Goal: Task Accomplishment & Management: Complete application form

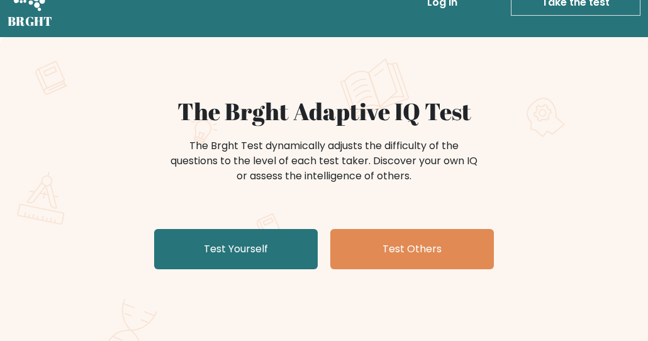
scroll to position [35, 0]
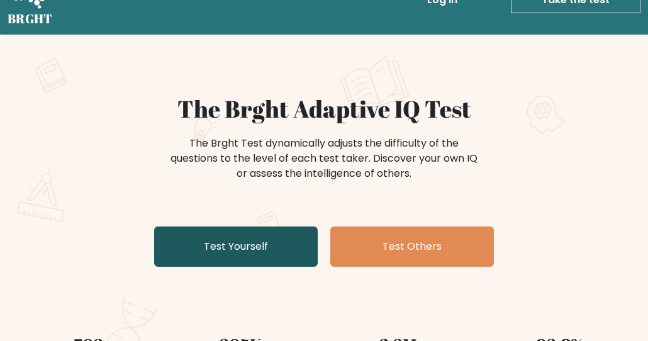
click at [236, 229] on link "Test Yourself" at bounding box center [236, 247] width 164 height 40
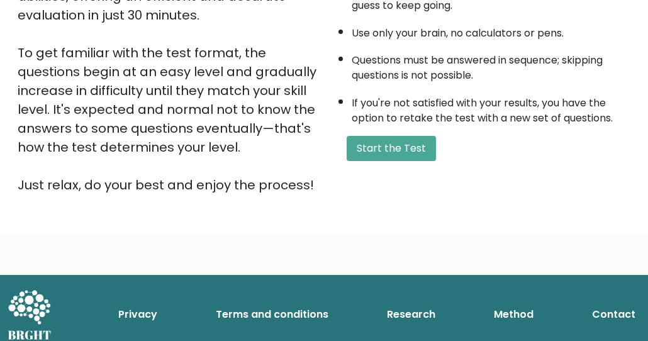
scroll to position [291, 0]
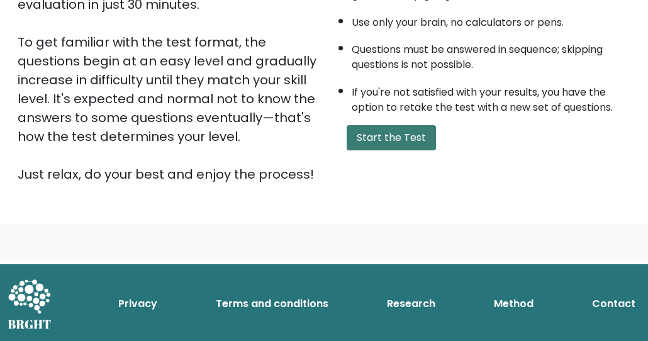
click at [418, 136] on button "Start the Test" at bounding box center [391, 137] width 89 height 25
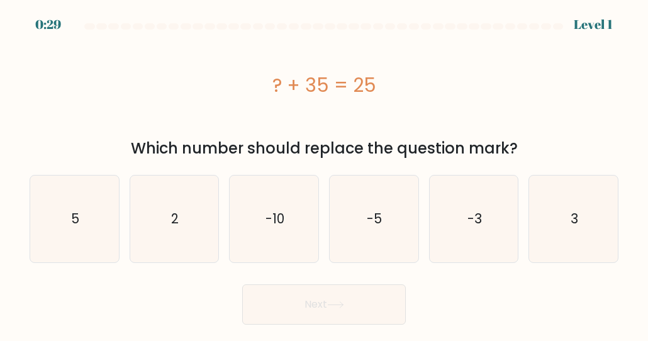
copy div "? + 35 = 25 Which number should replace the question mark?"
drag, startPoint x: 264, startPoint y: 86, endPoint x: 532, endPoint y: 151, distance: 275.9
click at [532, 152] on div "? + 35 = 25 Which number should replace the question mark?" at bounding box center [324, 97] width 604 height 125
click at [269, 213] on text "-10" at bounding box center [275, 219] width 19 height 18
click at [324, 174] on input "c. -10" at bounding box center [324, 172] width 1 height 3
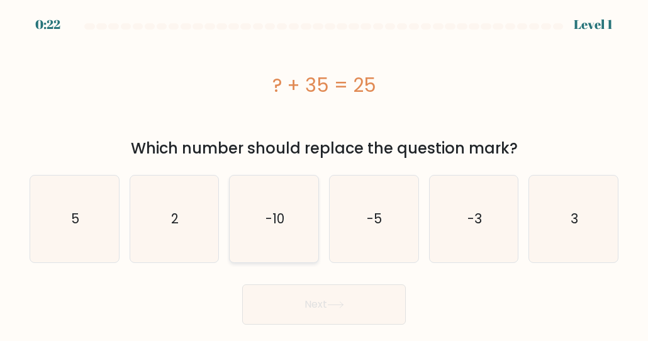
radio input "true"
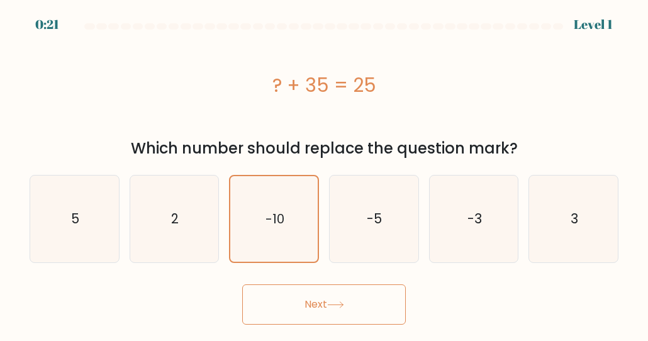
click at [318, 311] on button "Next" at bounding box center [324, 304] width 164 height 40
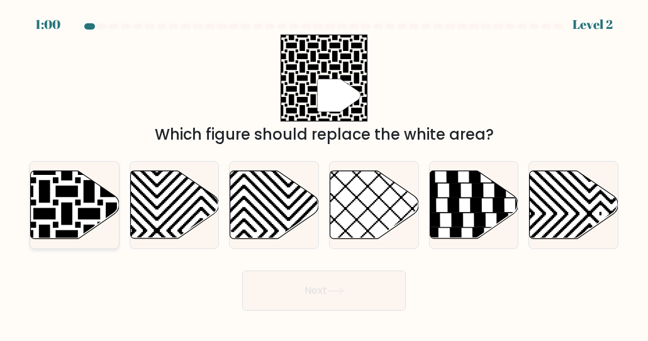
click at [69, 197] on icon at bounding box center [75, 205] width 89 height 68
click at [324, 174] on input "a." at bounding box center [324, 172] width 1 height 3
radio input "true"
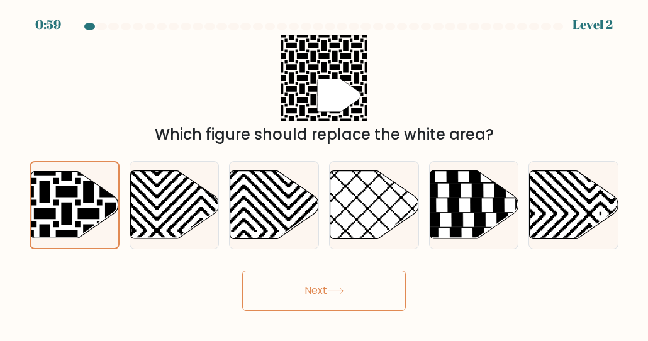
click at [353, 289] on button "Next" at bounding box center [324, 291] width 164 height 40
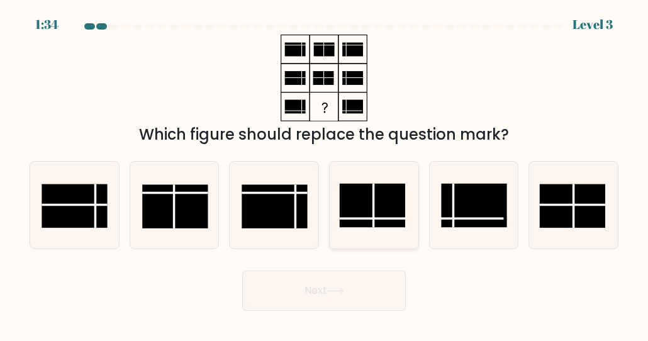
click at [393, 210] on rect at bounding box center [372, 205] width 65 height 43
click at [325, 174] on input "d." at bounding box center [324, 172] width 1 height 3
radio input "true"
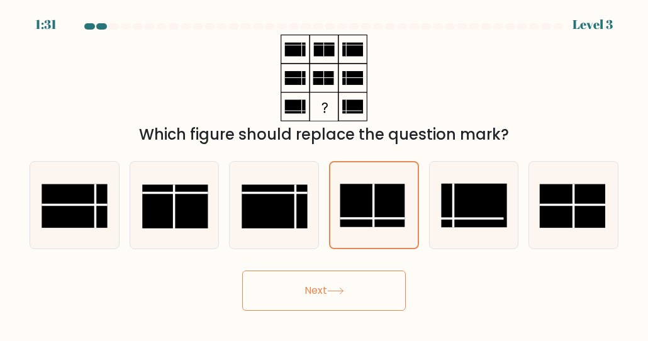
click at [350, 293] on button "Next" at bounding box center [324, 291] width 164 height 40
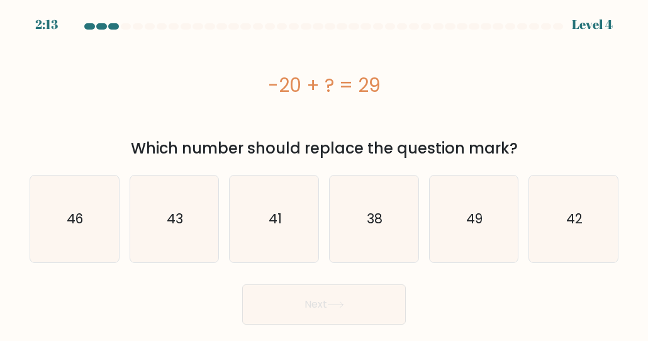
copy div "-20 + ? = 29 Which number should replace the question mark?"
drag, startPoint x: 264, startPoint y: 86, endPoint x: 529, endPoint y: 149, distance: 272.3
click at [529, 150] on div "-20 + ? = 29 Which number should replace the question mark?" at bounding box center [324, 97] width 604 height 125
click at [474, 225] on text "49" at bounding box center [474, 219] width 16 height 18
click at [325, 174] on input "e. 49" at bounding box center [324, 172] width 1 height 3
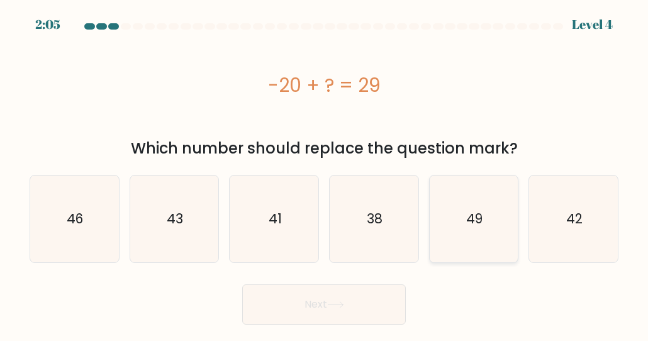
radio input "true"
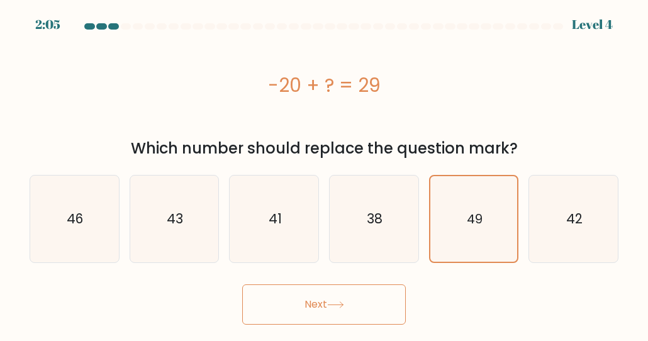
click at [292, 334] on body "2:05 Level 4 a." at bounding box center [324, 170] width 648 height 341
click at [319, 309] on button "Next" at bounding box center [324, 304] width 164 height 40
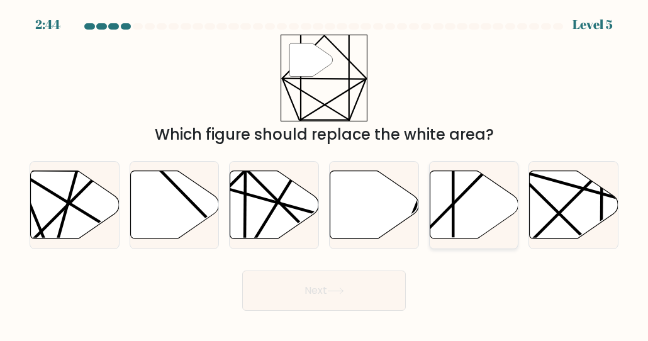
click at [457, 205] on icon at bounding box center [474, 205] width 89 height 68
click at [325, 174] on input "e." at bounding box center [324, 172] width 1 height 3
radio input "true"
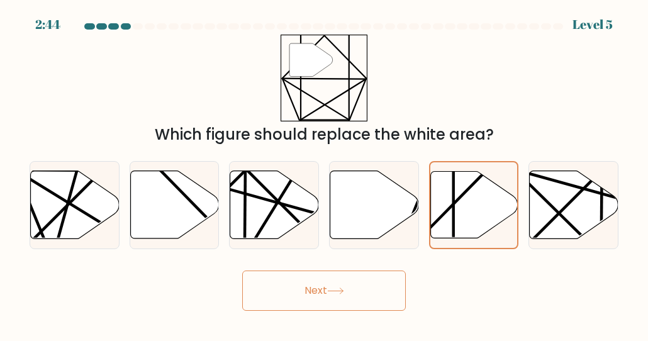
click at [344, 294] on icon at bounding box center [335, 291] width 17 height 7
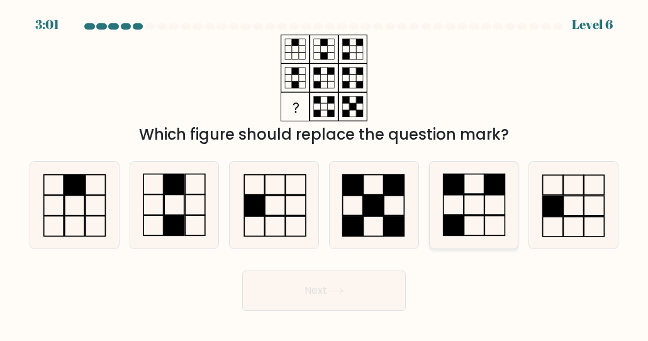
click at [465, 198] on icon at bounding box center [473, 205] width 87 height 87
click at [325, 174] on input "e." at bounding box center [324, 172] width 1 height 3
radio input "true"
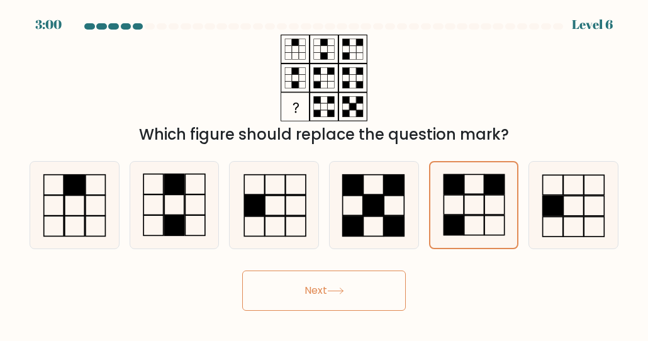
click at [342, 278] on button "Next" at bounding box center [324, 291] width 164 height 40
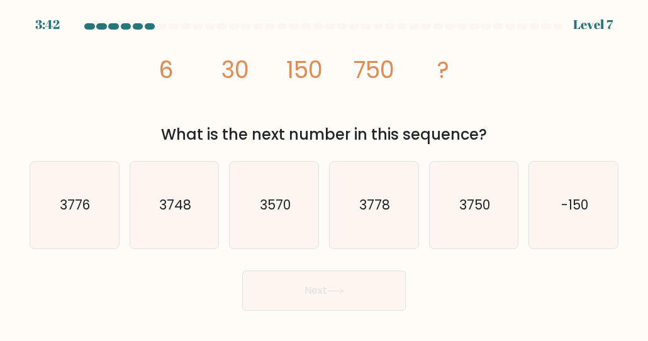
copy div "6 30 150 750 ? What is the next number in this sequence?"
drag, startPoint x: 154, startPoint y: 77, endPoint x: 500, endPoint y: 143, distance: 352.3
click at [500, 143] on div "image/svg+xml 6 30 150 750 ? What is the next number in this sequence?" at bounding box center [324, 90] width 604 height 111
click at [493, 228] on icon "3750" at bounding box center [473, 205] width 87 height 87
click at [325, 174] on input "e. 3750" at bounding box center [324, 172] width 1 height 3
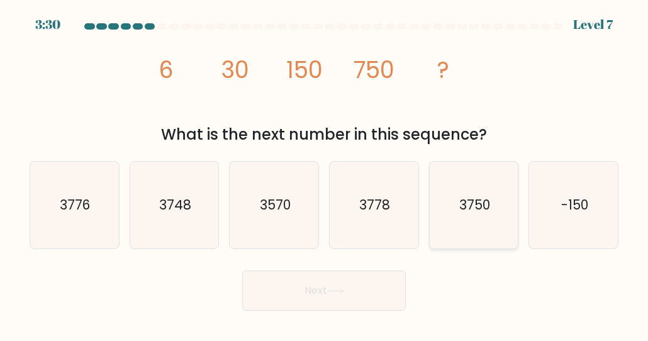
radio input "true"
click at [359, 286] on button "Next" at bounding box center [324, 291] width 164 height 40
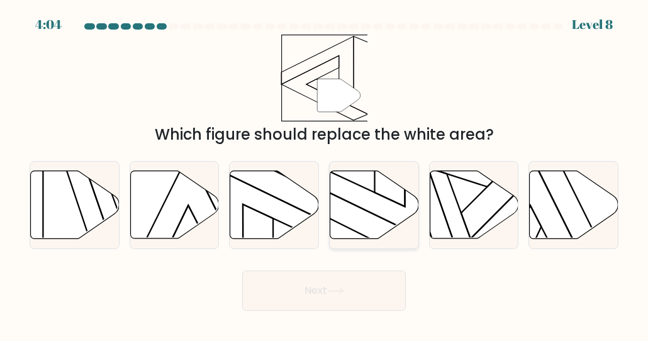
click at [386, 205] on icon at bounding box center [374, 205] width 89 height 68
click at [325, 174] on input "d." at bounding box center [324, 172] width 1 height 3
radio input "true"
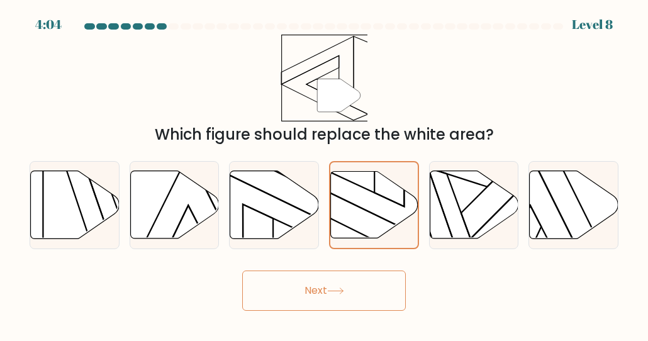
click at [380, 293] on button "Next" at bounding box center [324, 291] width 164 height 40
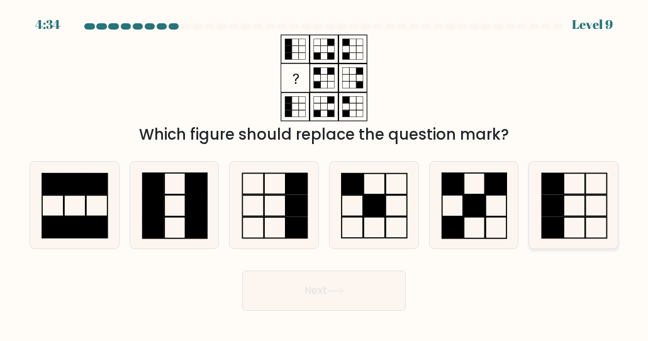
click at [583, 182] on icon at bounding box center [573, 205] width 87 height 87
click at [325, 174] on input "f." at bounding box center [324, 172] width 1 height 3
radio input "true"
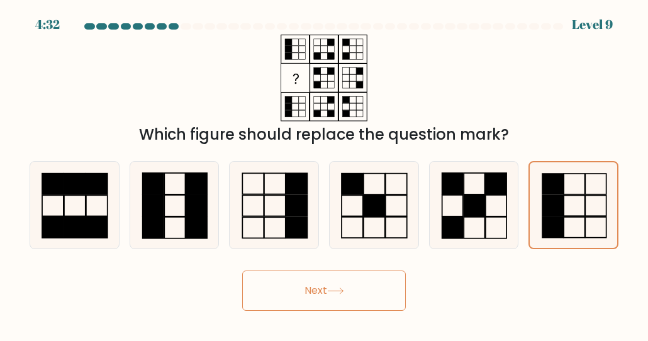
click at [334, 288] on icon at bounding box center [335, 291] width 17 height 7
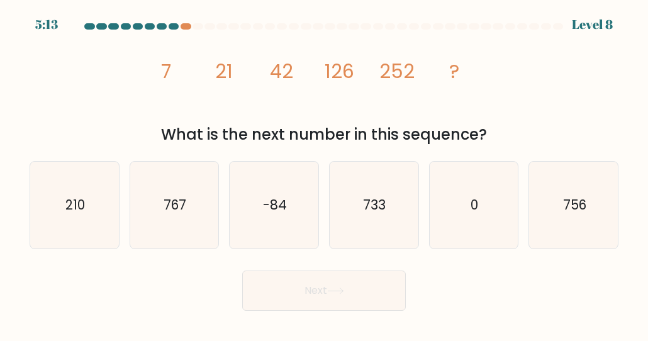
copy div "7 21 42 126 252 ? What is the next number in this sequence?"
drag, startPoint x: 139, startPoint y: 60, endPoint x: 510, endPoint y: 139, distance: 379.5
click at [510, 139] on div "image/svg+xml 7 21 42 126 252 ? What is the next number in this sequence?" at bounding box center [324, 90] width 604 height 111
click at [547, 202] on icon "756" at bounding box center [573, 205] width 87 height 87
click at [325, 174] on input "f. 756" at bounding box center [324, 172] width 1 height 3
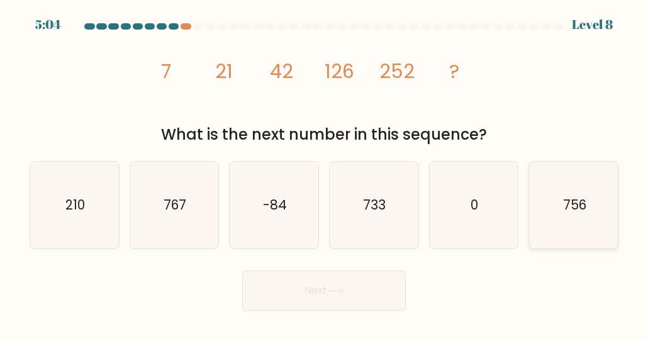
radio input "true"
click at [381, 284] on button "Next" at bounding box center [324, 291] width 164 height 40
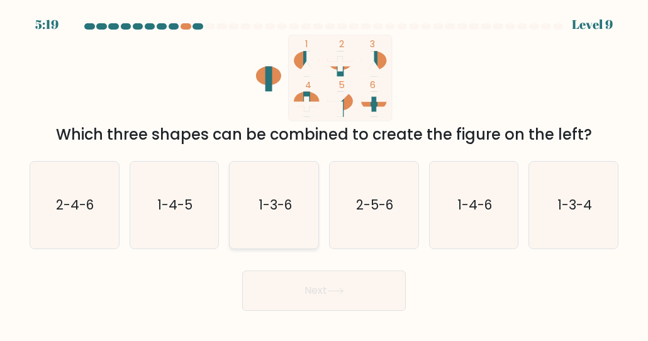
click at [281, 205] on text "1-3-6" at bounding box center [275, 205] width 33 height 18
click at [324, 174] on input "c. 1-3-6" at bounding box center [324, 172] width 1 height 3
radio input "true"
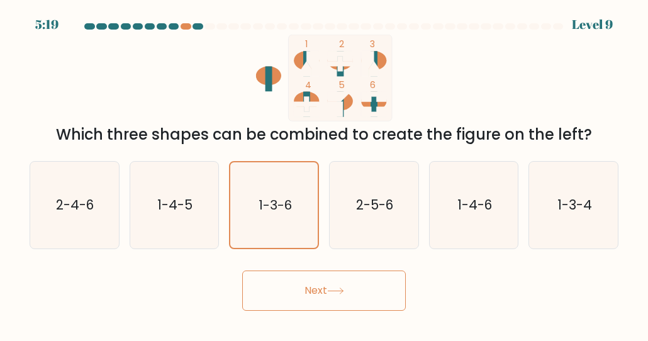
click at [306, 280] on button "Next" at bounding box center [324, 291] width 164 height 40
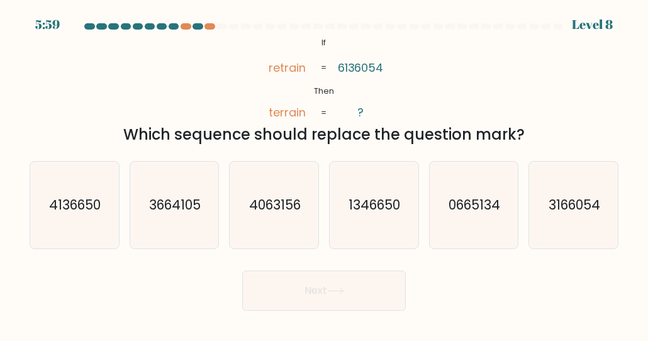
copy div "n terrain 6136054 ? = = Which sequence should replace the question mark?"
drag, startPoint x: 300, startPoint y: 45, endPoint x: 538, endPoint y: 136, distance: 254.5
click at [538, 137] on div "@import url('https://fonts.googleapis.com/css?family=Abril+Fatface:400,100,100i…" at bounding box center [324, 90] width 604 height 111
drag, startPoint x: 305, startPoint y: 48, endPoint x: 359, endPoint y: 63, distance: 55.4
click at [359, 63] on icon "@import url('https://fonts.googleapis.com/css?family=Abril+Fatface:400,100,100i…" at bounding box center [324, 78] width 140 height 87
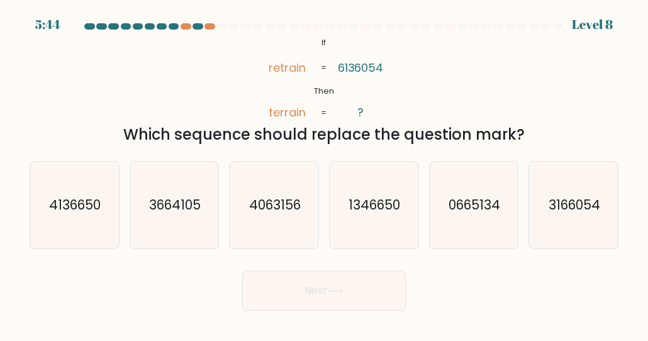
click at [473, 101] on div "@import url('https://fonts.googleapis.com/css?family=Abril+Fatface:400,100,100i…" at bounding box center [324, 90] width 604 height 111
click at [364, 199] on text "1346650" at bounding box center [375, 205] width 52 height 18
click at [325, 174] on input "d. 1346650" at bounding box center [324, 172] width 1 height 3
radio input "true"
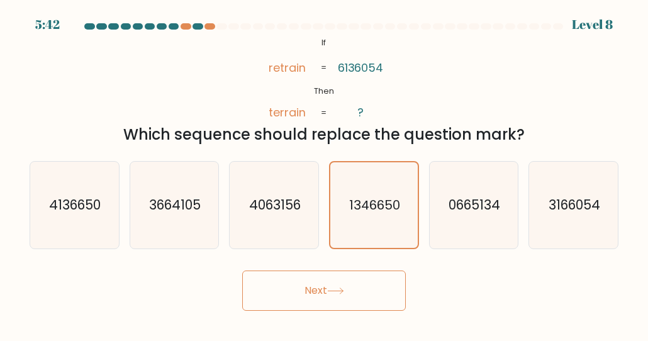
click at [319, 305] on button "Next" at bounding box center [324, 291] width 164 height 40
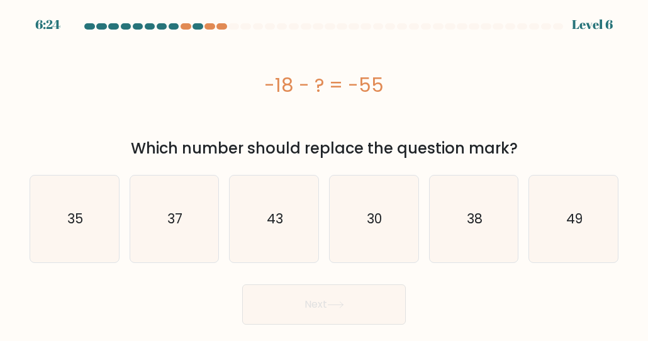
copy div "-18 - ? = -55 Which number should replace the question mark?"
drag, startPoint x: 244, startPoint y: 84, endPoint x: 519, endPoint y: 150, distance: 282.1
click at [519, 150] on div "-18 - ? = -55 Which number should replace the question mark?" at bounding box center [324, 97] width 604 height 125
click at [167, 223] on text "37" at bounding box center [174, 219] width 15 height 18
click at [324, 174] on input "b. 37" at bounding box center [324, 172] width 1 height 3
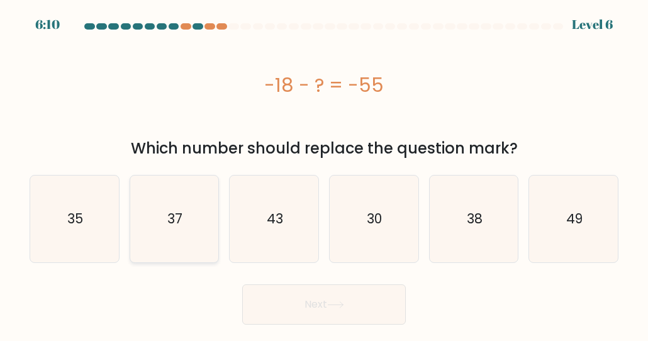
radio input "true"
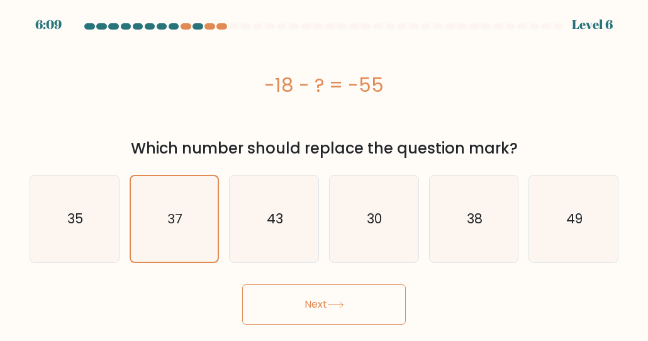
click at [368, 293] on button "Next" at bounding box center [324, 304] width 164 height 40
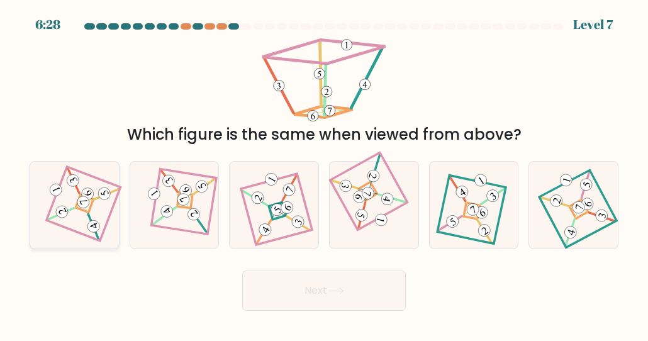
click at [86, 207] on icon at bounding box center [75, 205] width 60 height 69
click at [324, 174] on input "a." at bounding box center [324, 172] width 1 height 3
radio input "true"
click at [271, 283] on button "Next" at bounding box center [324, 291] width 164 height 40
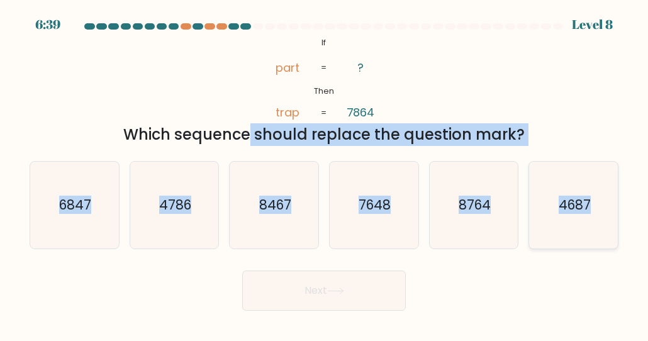
copy form "Which sequence should replace the question mark? a. 6847 b. 4786 c. 8467 d. 764…"
drag, startPoint x: 116, startPoint y: 133, endPoint x: 614, endPoint y: 201, distance: 503.1
click at [614, 201] on form "If ?" at bounding box center [324, 167] width 648 height 288
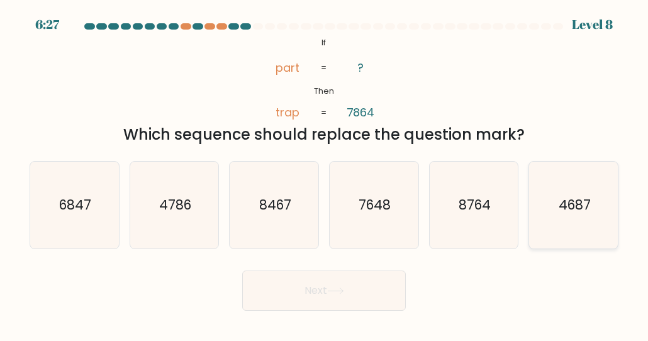
click at [552, 208] on icon "4687" at bounding box center [573, 205] width 87 height 87
click at [325, 174] on input "f. 4687" at bounding box center [324, 172] width 1 height 3
radio input "true"
click at [384, 271] on button "Next" at bounding box center [324, 291] width 164 height 40
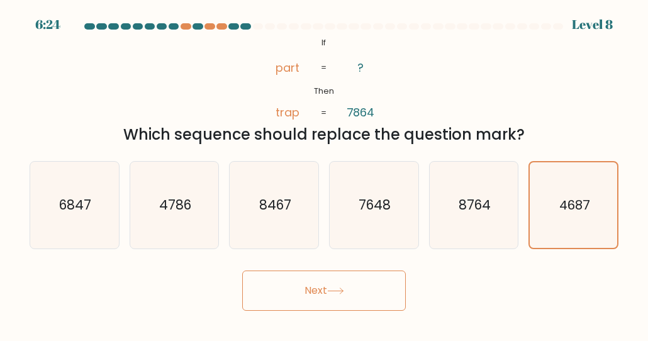
click at [474, 275] on div "Next" at bounding box center [324, 287] width 604 height 47
click at [361, 285] on button "Next" at bounding box center [324, 291] width 164 height 40
click at [492, 45] on div "@import url('https://fonts.googleapis.com/css?family=Abril+Fatface:400,100,100i…" at bounding box center [324, 90] width 604 height 111
click at [578, 195] on icon "4687" at bounding box center [574, 205] width 86 height 86
click at [325, 174] on input "f. 4687" at bounding box center [324, 172] width 1 height 3
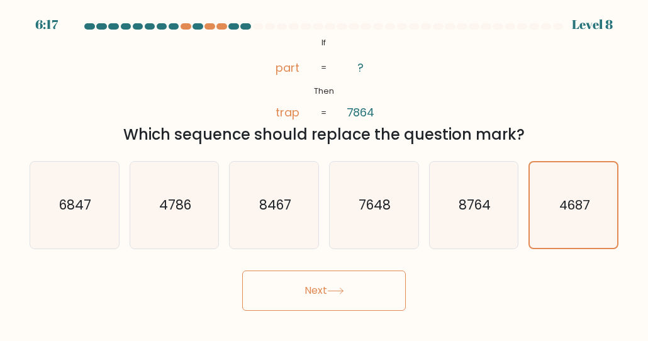
click at [371, 284] on button "Next" at bounding box center [324, 291] width 164 height 40
click at [418, 107] on div "@import url('https://fonts.googleapis.com/css?family=Abril+Fatface:400,100,100i…" at bounding box center [324, 90] width 604 height 111
click at [287, 293] on button "Next" at bounding box center [324, 291] width 164 height 40
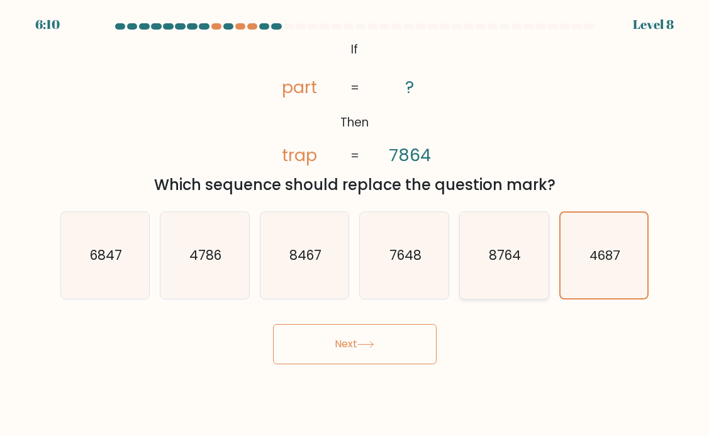
click at [508, 254] on text "8764" at bounding box center [505, 255] width 32 height 18
click at [356, 225] on input "e. 8764" at bounding box center [355, 221] width 1 height 6
radio input "true"
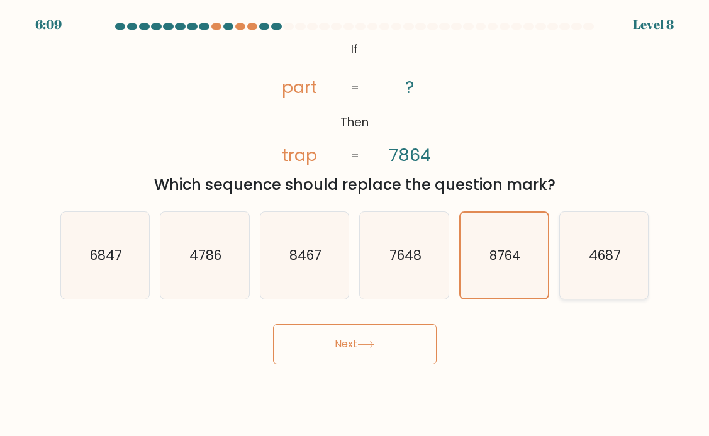
click at [598, 261] on text "4687" at bounding box center [605, 255] width 32 height 18
click at [356, 225] on input "f. 4687" at bounding box center [355, 221] width 1 height 6
radio input "true"
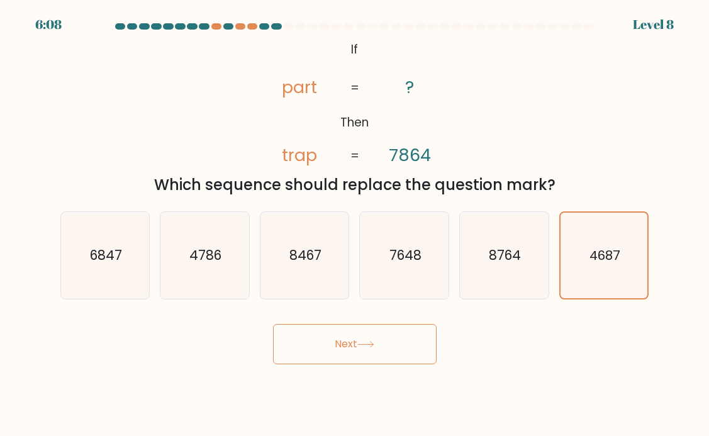
click at [345, 340] on button "Next" at bounding box center [355, 344] width 164 height 40
click at [471, 235] on icon "8764" at bounding box center [504, 255] width 87 height 87
click at [356, 225] on input "e. 8764" at bounding box center [355, 221] width 1 height 6
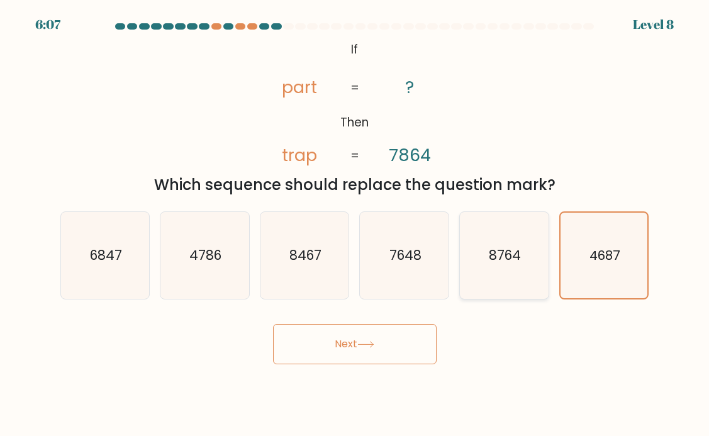
radio input "true"
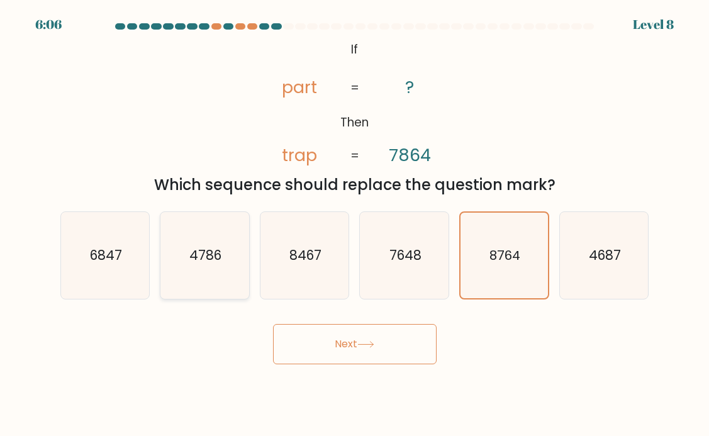
click at [202, 273] on icon "4786" at bounding box center [204, 255] width 87 height 87
click at [355, 225] on input "b. 4786" at bounding box center [355, 221] width 1 height 6
radio input "true"
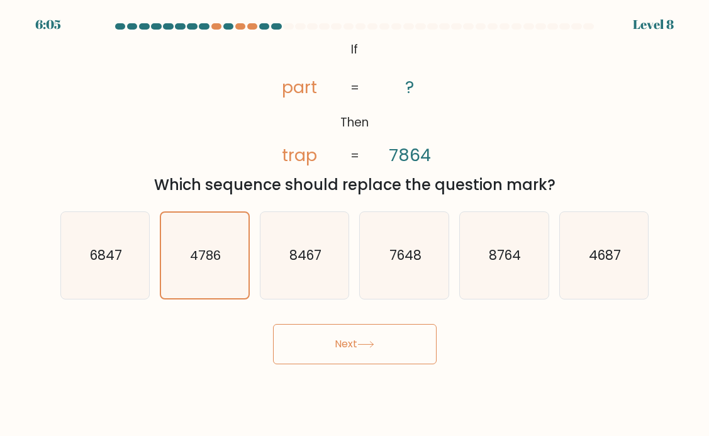
click at [347, 340] on button "Next" at bounding box center [355, 344] width 164 height 40
click at [599, 244] on icon "4687" at bounding box center [604, 255] width 87 height 87
click at [356, 225] on input "f. 4687" at bounding box center [355, 221] width 1 height 6
radio input "true"
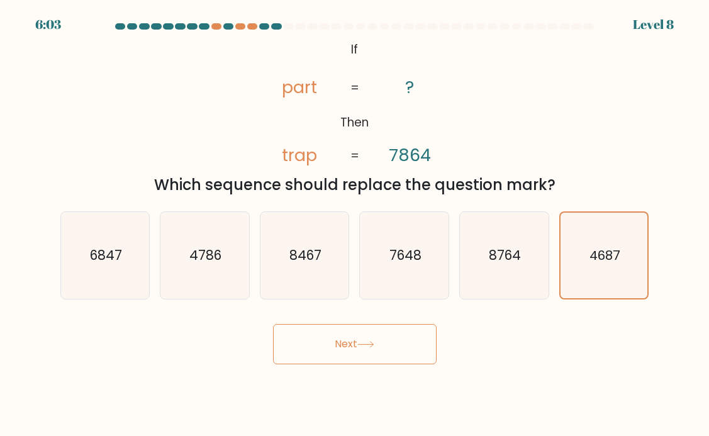
click at [395, 339] on button "Next" at bounding box center [355, 344] width 164 height 40
click at [610, 242] on icon "4687" at bounding box center [604, 255] width 87 height 87
click at [356, 225] on input "f. 4687" at bounding box center [355, 221] width 1 height 6
radio input "true"
click at [418, 323] on div "Next" at bounding box center [355, 340] width 604 height 50
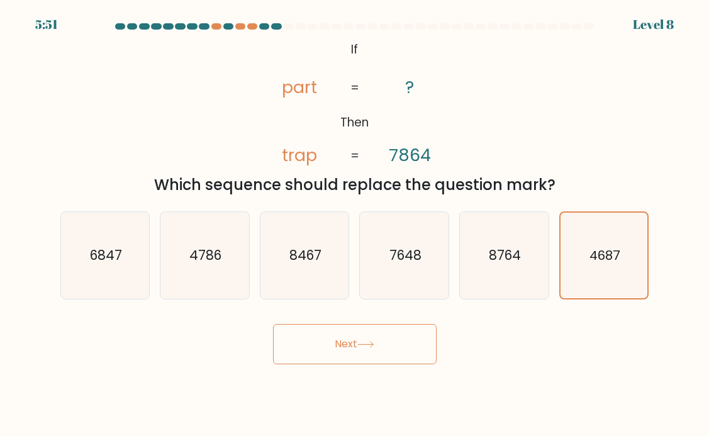
click at [411, 341] on button "Next" at bounding box center [355, 344] width 164 height 40
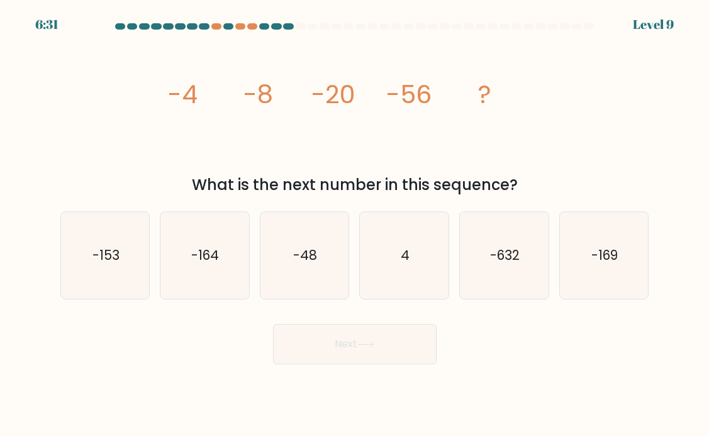
copy div "-4 -8 -20 -56 ? What is the next number in this sequence?"
drag, startPoint x: 146, startPoint y: 91, endPoint x: 535, endPoint y: 190, distance: 401.8
click at [535, 190] on div "image/svg+xml -4 -8 -20 -56 ? What is the next number in this sequence?" at bounding box center [355, 117] width 604 height 159
click at [517, 161] on icon "image/svg+xml -4 -8 -20 -56 ?" at bounding box center [355, 103] width 378 height 131
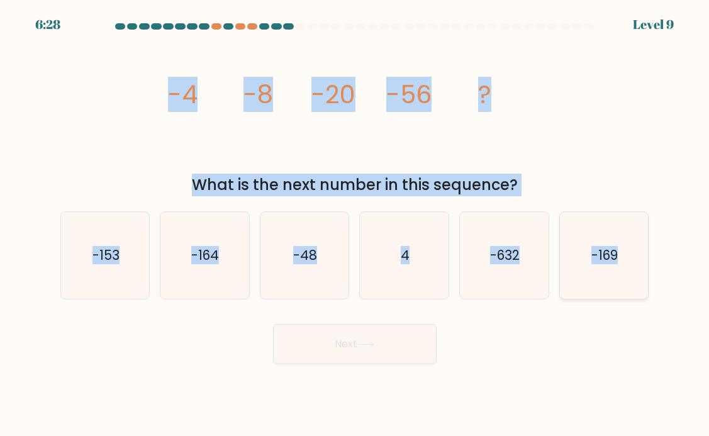
copy form "-4 -8 -20 -56 ? What is the next number in this sequence? a. -153 b. -164 c. -4…"
drag, startPoint x: 162, startPoint y: 86, endPoint x: 625, endPoint y: 269, distance: 498.4
click at [625, 269] on form at bounding box center [354, 193] width 709 height 341
click at [183, 139] on icon "image/svg+xml -4 -8 -20 -56 ?" at bounding box center [355, 103] width 378 height 131
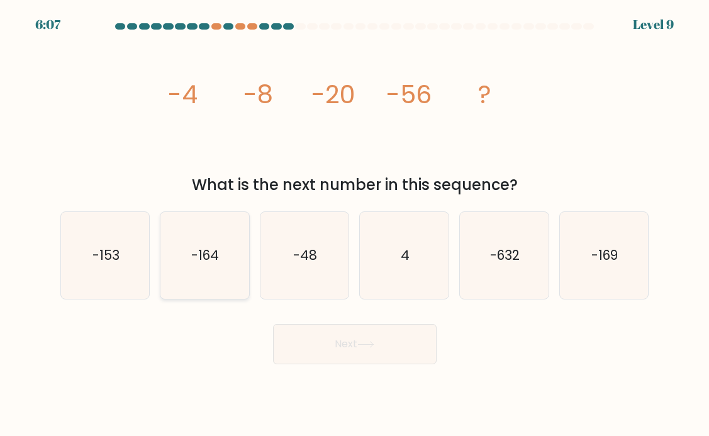
click at [209, 269] on icon "-164" at bounding box center [204, 255] width 87 height 87
click at [355, 225] on input "b. -164" at bounding box center [355, 221] width 1 height 6
radio input "true"
click at [357, 342] on button "Next" at bounding box center [355, 344] width 164 height 40
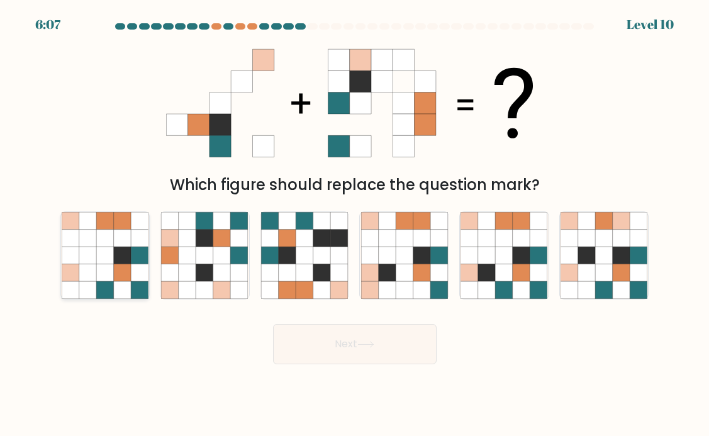
click at [108, 249] on icon at bounding box center [104, 255] width 17 height 17
click at [355, 225] on input "a." at bounding box center [355, 221] width 1 height 6
radio input "true"
click at [353, 345] on button "Next" at bounding box center [355, 344] width 164 height 40
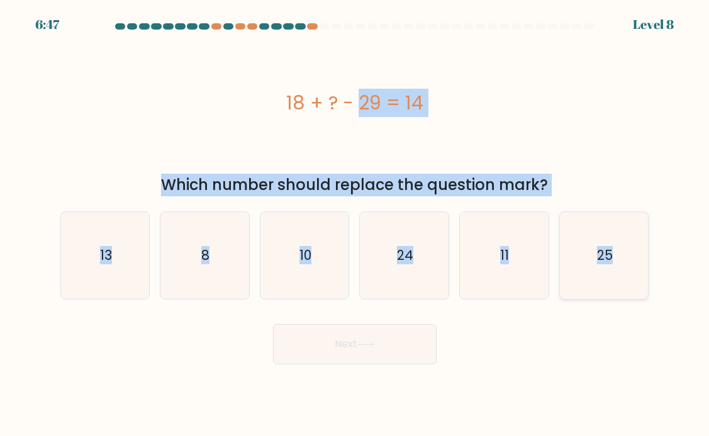
copy form "18 + ? - 29 = 14 Which number should replace the question mark? a. 13 b. 8 c. 1…"
drag, startPoint x: 277, startPoint y: 103, endPoint x: 629, endPoint y: 228, distance: 374.0
click at [629, 229] on form "a. 8" at bounding box center [354, 193] width 709 height 341
click at [608, 262] on text "25" at bounding box center [605, 255] width 16 height 18
click at [356, 225] on input "f. 25" at bounding box center [355, 221] width 1 height 6
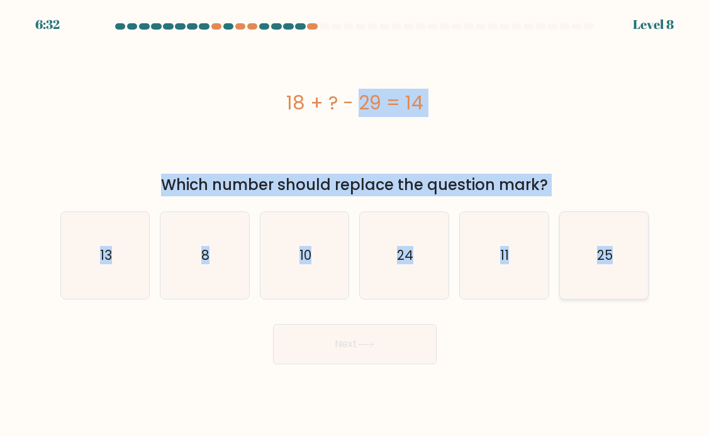
radio input "true"
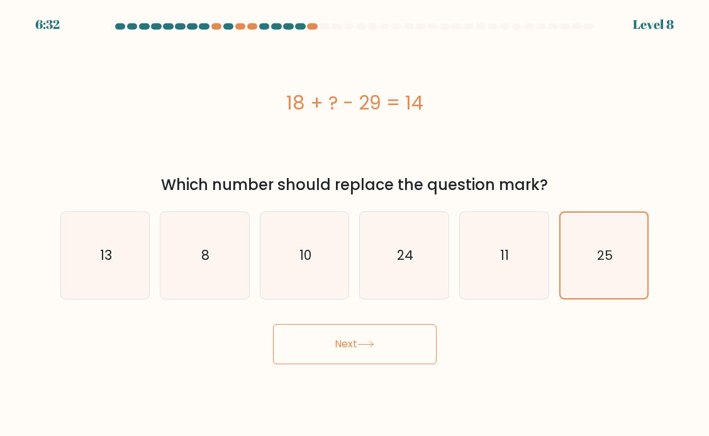
click at [383, 331] on button "Next" at bounding box center [355, 344] width 164 height 40
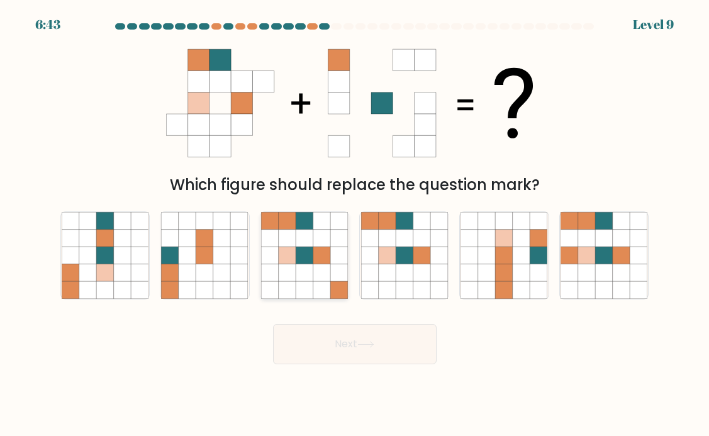
click at [319, 251] on icon at bounding box center [321, 255] width 17 height 17
click at [355, 225] on input "c." at bounding box center [355, 221] width 1 height 6
radio input "true"
click at [396, 336] on button "Next" at bounding box center [355, 344] width 164 height 40
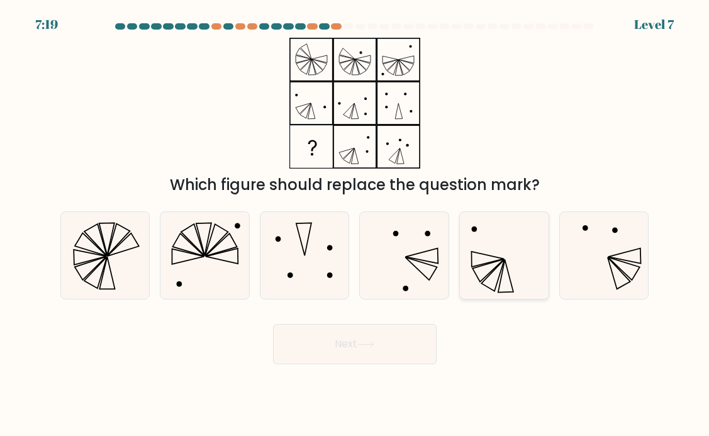
click at [509, 252] on icon at bounding box center [504, 255] width 87 height 87
click at [356, 225] on input "e." at bounding box center [355, 221] width 1 height 6
radio input "true"
click at [373, 345] on icon at bounding box center [365, 344] width 17 height 7
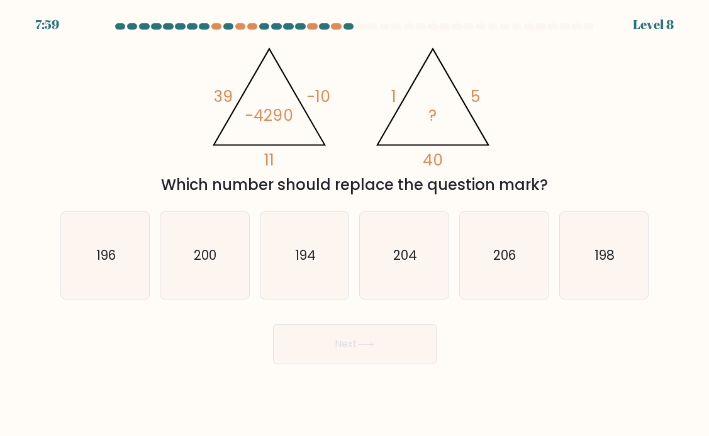
copy div "39 -10 11 -4290 @import url('https://fonts.googleapis.com/css?family=Abril+Fatf…"
drag, startPoint x: 186, startPoint y: 65, endPoint x: 567, endPoint y: 186, distance: 399.4
click at [568, 187] on div "@import url('https://fonts.googleapis.com/css?family=Abril+Fatface:400,100,100i…" at bounding box center [355, 117] width 604 height 159
click at [189, 269] on icon "200" at bounding box center [204, 255] width 87 height 87
click at [355, 225] on input "b. 200" at bounding box center [355, 221] width 1 height 6
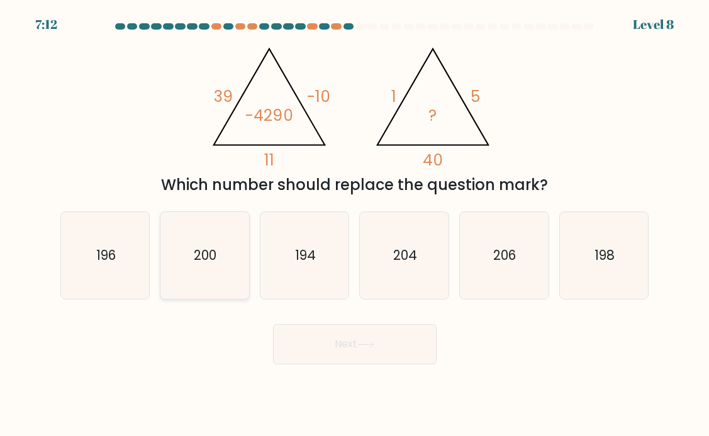
radio input "true"
click at [335, 330] on button "Next" at bounding box center [355, 344] width 164 height 40
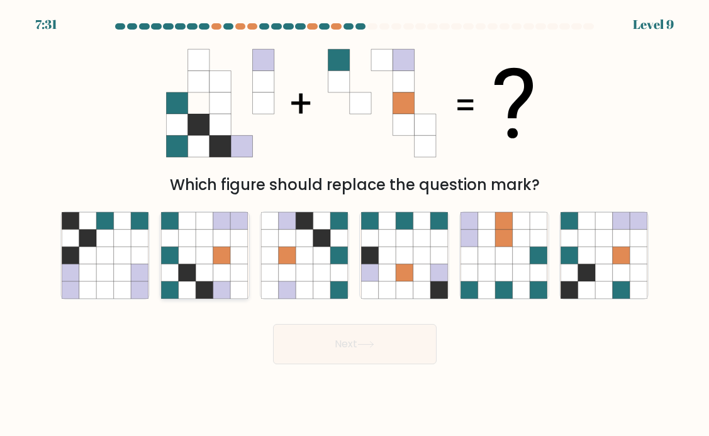
click at [228, 254] on icon at bounding box center [221, 255] width 17 height 17
click at [355, 225] on input "b." at bounding box center [355, 221] width 1 height 6
radio input "true"
click at [372, 350] on button "Next" at bounding box center [355, 344] width 164 height 40
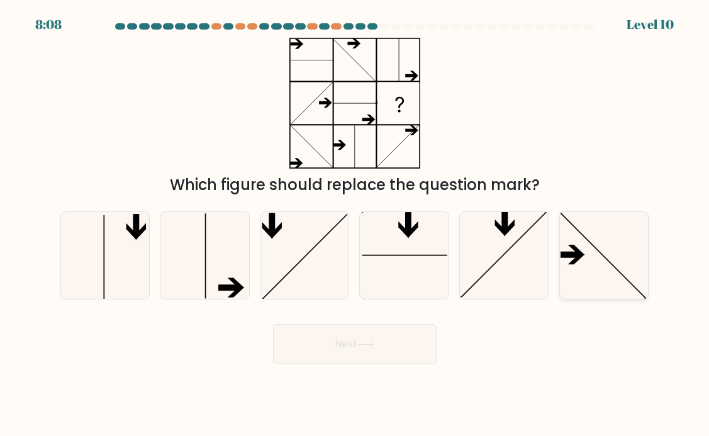
click at [619, 254] on icon at bounding box center [604, 255] width 87 height 87
click at [356, 225] on input "f." at bounding box center [355, 221] width 1 height 6
radio input "true"
click at [380, 340] on button "Next" at bounding box center [355, 344] width 164 height 40
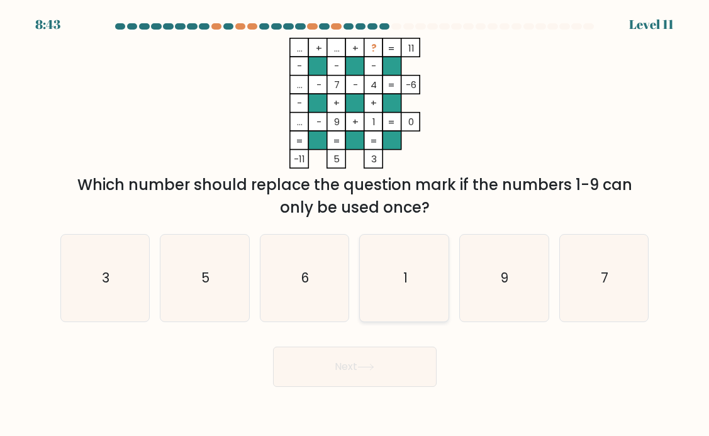
click at [403, 286] on text "1" at bounding box center [405, 278] width 4 height 18
click at [356, 225] on input "d. 1" at bounding box center [355, 221] width 1 height 6
radio input "true"
click at [318, 289] on icon "6" at bounding box center [304, 278] width 87 height 87
click at [355, 225] on input "c. 6" at bounding box center [355, 221] width 1 height 6
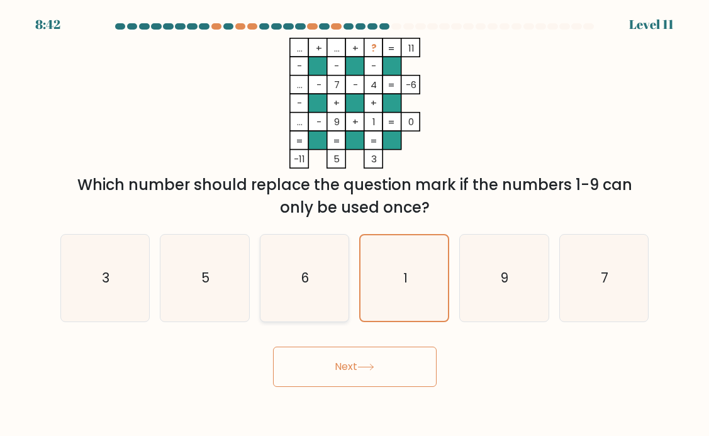
radio input "true"
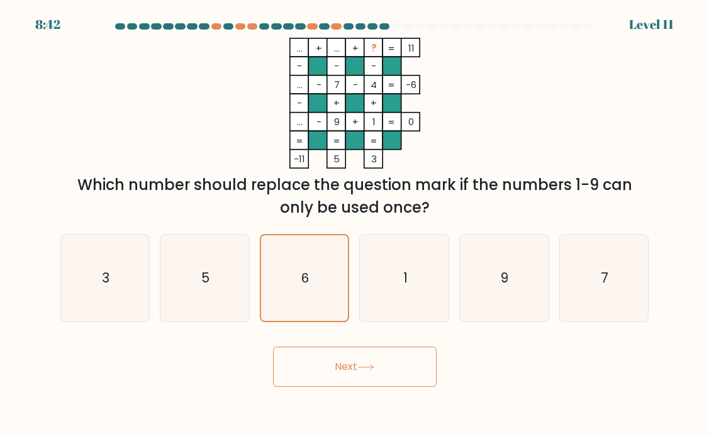
click at [332, 356] on button "Next" at bounding box center [355, 367] width 164 height 40
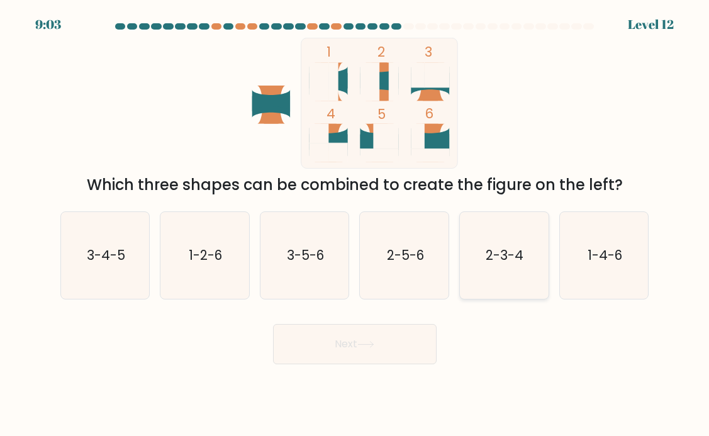
click at [544, 240] on icon "2-3-4" at bounding box center [504, 255] width 87 height 87
click at [356, 225] on input "e. 2-3-4" at bounding box center [355, 221] width 1 height 6
radio input "true"
click at [400, 271] on icon "2-5-6" at bounding box center [404, 255] width 87 height 87
click at [356, 225] on input "d. 2-5-6" at bounding box center [355, 221] width 1 height 6
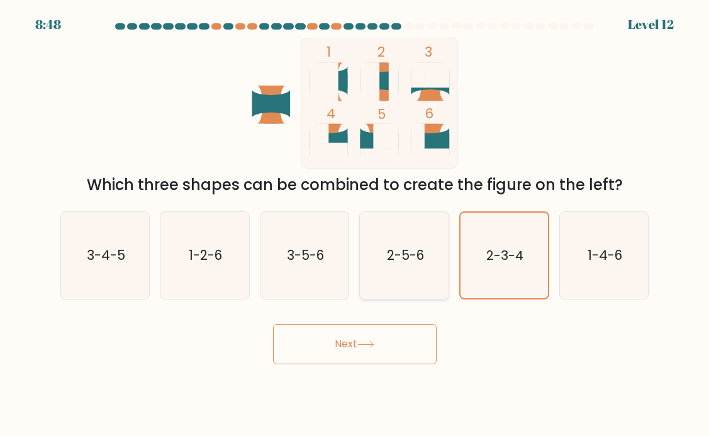
radio input "true"
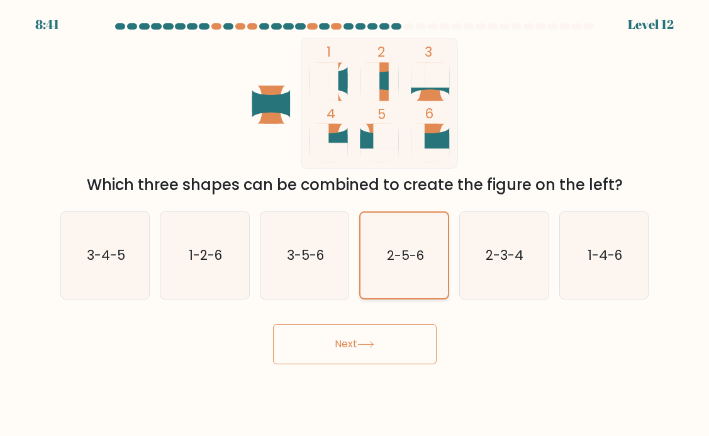
click at [384, 269] on icon "2-5-6" at bounding box center [405, 256] width 86 height 86
click at [356, 225] on input "d. 2-5-6" at bounding box center [355, 221] width 1 height 6
click at [382, 346] on button "Next" at bounding box center [355, 344] width 164 height 40
click at [350, 339] on button "Next" at bounding box center [355, 344] width 164 height 40
click at [400, 251] on text "2-5-6" at bounding box center [405, 256] width 37 height 18
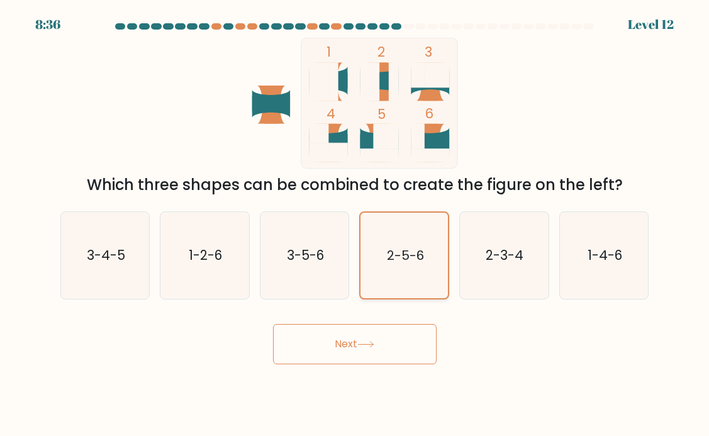
click at [356, 225] on input "d. 2-5-6" at bounding box center [355, 221] width 1 height 6
click at [400, 251] on text "2-5-6" at bounding box center [405, 256] width 37 height 18
click at [356, 225] on input "d. 2-5-6" at bounding box center [355, 221] width 1 height 6
click at [400, 251] on text "2-5-6" at bounding box center [405, 256] width 37 height 18
click at [356, 225] on input "d. 2-5-6" at bounding box center [355, 221] width 1 height 6
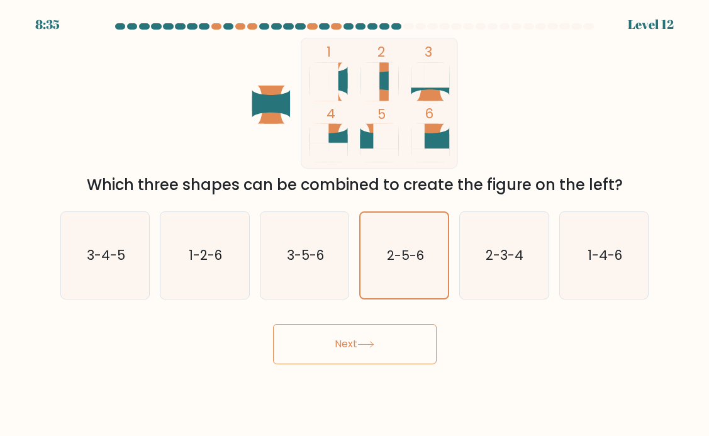
click at [332, 337] on button "Next" at bounding box center [355, 344] width 164 height 40
click at [387, 250] on text "2-5-6" at bounding box center [405, 255] width 37 height 18
click at [356, 225] on input "d. 2-5-6" at bounding box center [355, 221] width 1 height 6
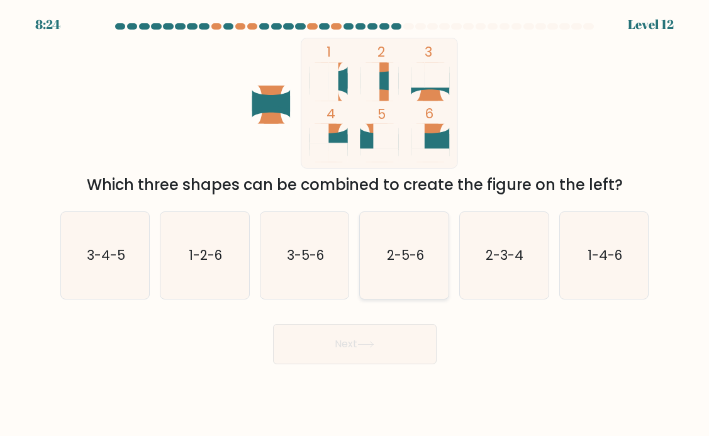
radio input "true"
click at [385, 356] on button "Next" at bounding box center [355, 344] width 164 height 40
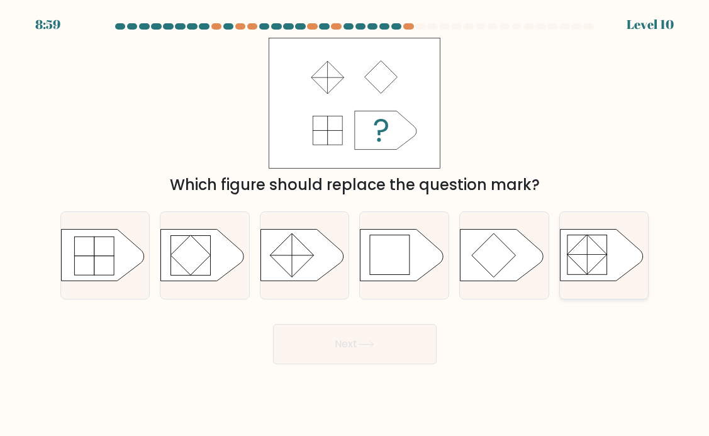
click at [581, 255] on rect at bounding box center [587, 255] width 40 height 40
click at [356, 225] on input "f." at bounding box center [355, 221] width 1 height 6
radio input "true"
click at [401, 330] on button "Next" at bounding box center [355, 344] width 164 height 40
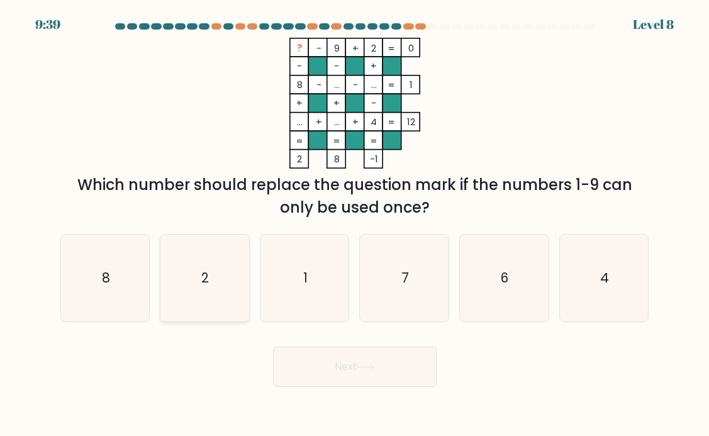
click at [217, 288] on icon "2" at bounding box center [204, 278] width 87 height 87
click at [355, 225] on input "b. 2" at bounding box center [355, 221] width 1 height 6
radio input "true"
click at [400, 359] on button "Next" at bounding box center [355, 367] width 164 height 40
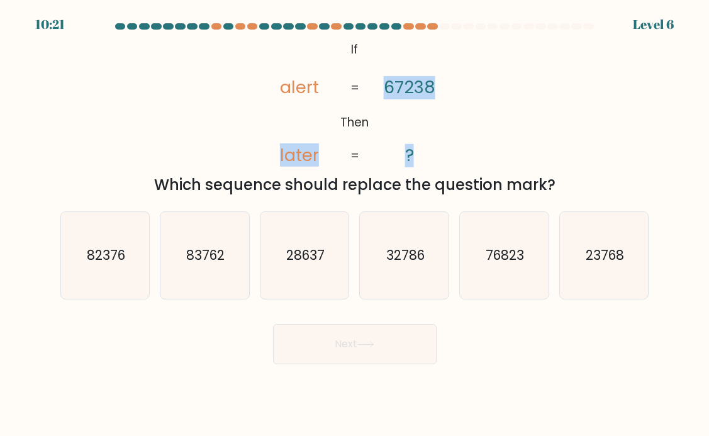
drag, startPoint x: 322, startPoint y: 44, endPoint x: 462, endPoint y: 150, distance: 175.6
click at [462, 151] on div "@import url('https://fonts.googleapis.com/css?family=Abril+Fatface:400,100,100i…" at bounding box center [355, 117] width 604 height 159
click at [330, 55] on icon "@import url('https://fonts.googleapis.com/css?family=Abril+Fatface:400,100,100i…" at bounding box center [355, 103] width 212 height 131
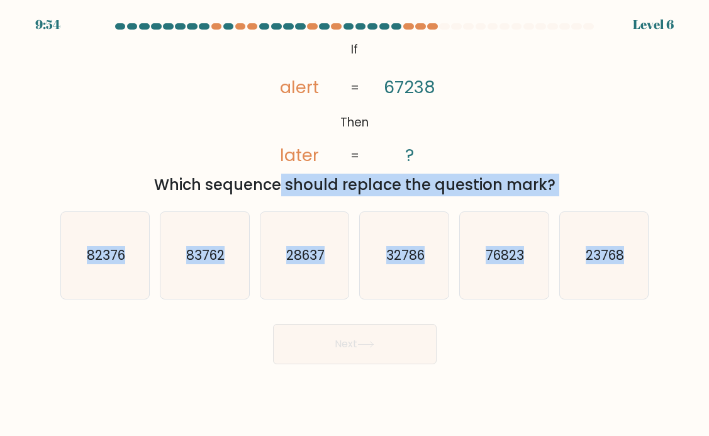
copy form "Which sequence should replace the question mark? a. 82376 b. 83762 c. 28637 d. …"
drag, startPoint x: 125, startPoint y: 171, endPoint x: 673, endPoint y: 285, distance: 559.9
click at [673, 287] on form "If ?" at bounding box center [354, 193] width 709 height 341
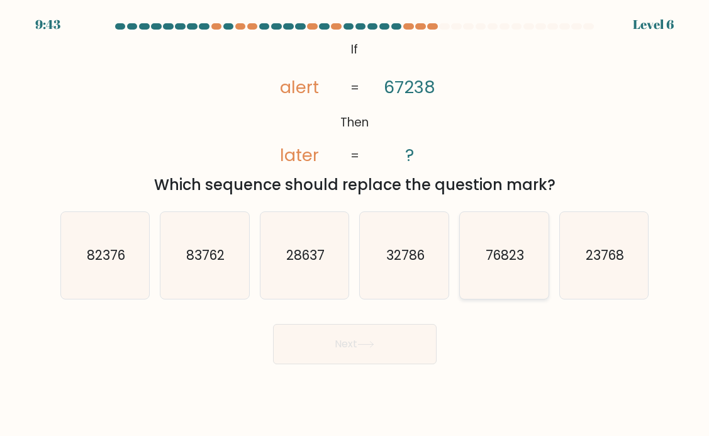
click at [507, 266] on icon "76823" at bounding box center [504, 255] width 87 height 87
click at [356, 225] on input "e. 76823" at bounding box center [355, 221] width 1 height 6
radio input "true"
click at [374, 344] on icon at bounding box center [365, 344] width 17 height 7
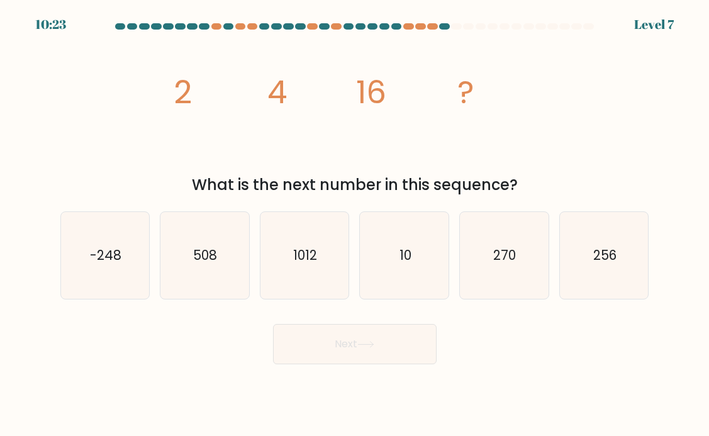
drag, startPoint x: 142, startPoint y: 101, endPoint x: 520, endPoint y: 191, distance: 388.7
click at [520, 191] on div "image/svg+xml 2 4 16 ? What is the next number in this sequence?" at bounding box center [355, 117] width 604 height 159
click at [181, 87] on tspan "2" at bounding box center [182, 92] width 18 height 45
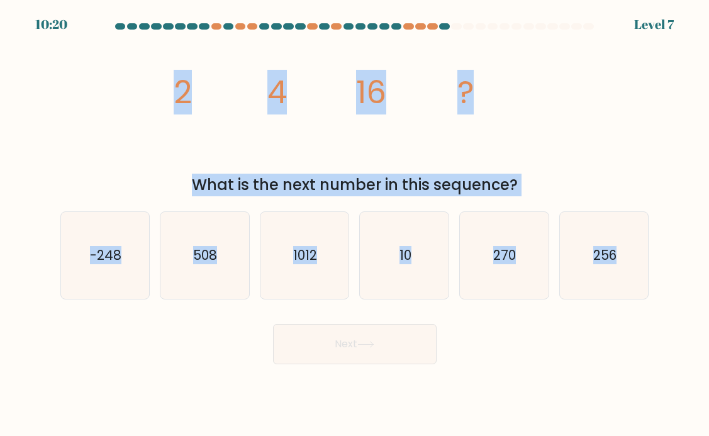
copy form "2 4 16 ? What is the next number in this sequence? a. -248 b. 508 c. 1012 d. 10…"
drag, startPoint x: 177, startPoint y: 87, endPoint x: 669, endPoint y: 280, distance: 527.8
click at [669, 281] on form at bounding box center [354, 193] width 709 height 341
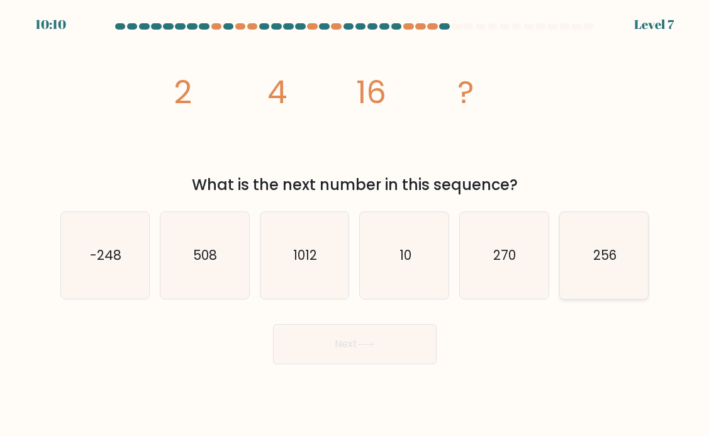
click at [612, 257] on text "256" at bounding box center [604, 255] width 23 height 18
click at [356, 225] on input "f. 256" at bounding box center [355, 221] width 1 height 6
radio input "true"
click at [377, 357] on button "Next" at bounding box center [355, 344] width 164 height 40
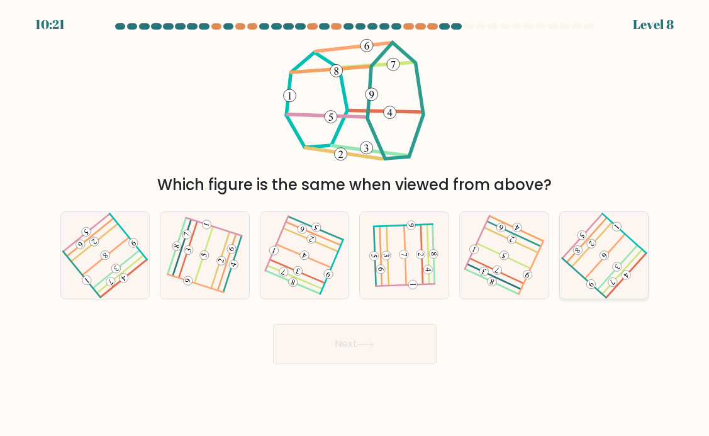
click at [605, 268] on icon at bounding box center [603, 255] width 69 height 69
click at [356, 225] on input "f." at bounding box center [355, 221] width 1 height 6
radio input "true"
click at [386, 343] on button "Next" at bounding box center [355, 344] width 164 height 40
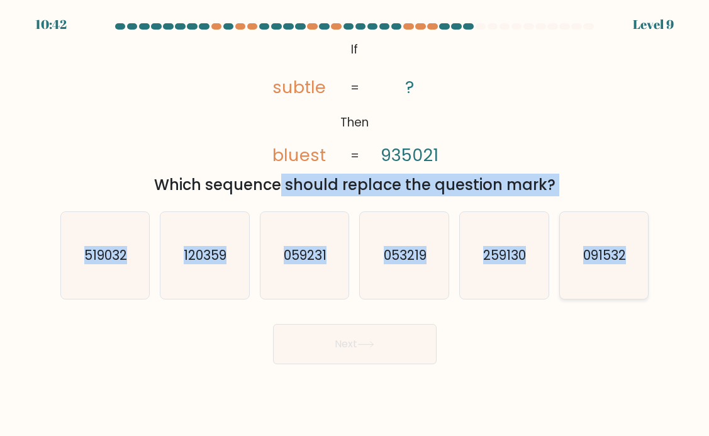
copy form "Which sequence should replace the question mark? a. 519032 b. 120359 c. 059231 …"
drag, startPoint x: 137, startPoint y: 174, endPoint x: 644, endPoint y: 254, distance: 514.2
click at [645, 255] on form "If ?" at bounding box center [354, 193] width 709 height 341
click at [326, 273] on icon "059231" at bounding box center [304, 255] width 87 height 87
click at [355, 225] on input "c. 059231" at bounding box center [355, 221] width 1 height 6
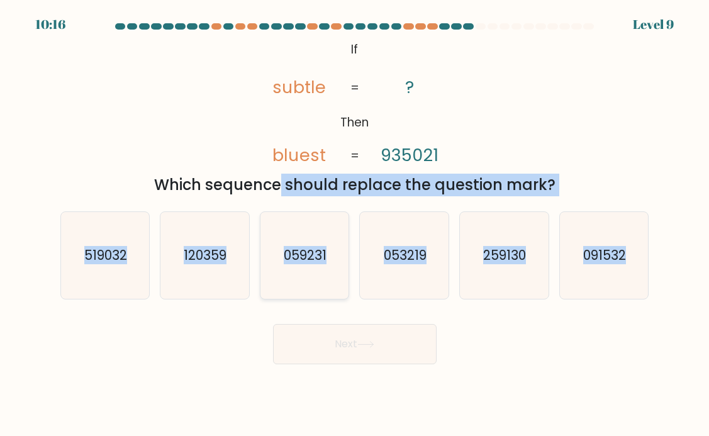
radio input "true"
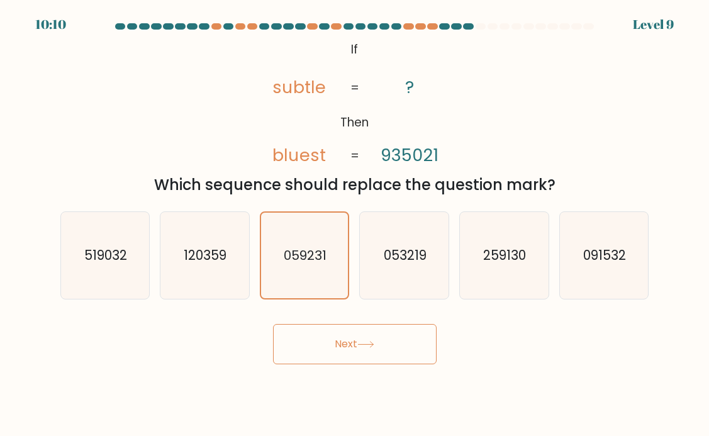
click at [632, 325] on div "Next" at bounding box center [355, 340] width 604 height 50
click at [375, 357] on button "Next" at bounding box center [355, 344] width 164 height 40
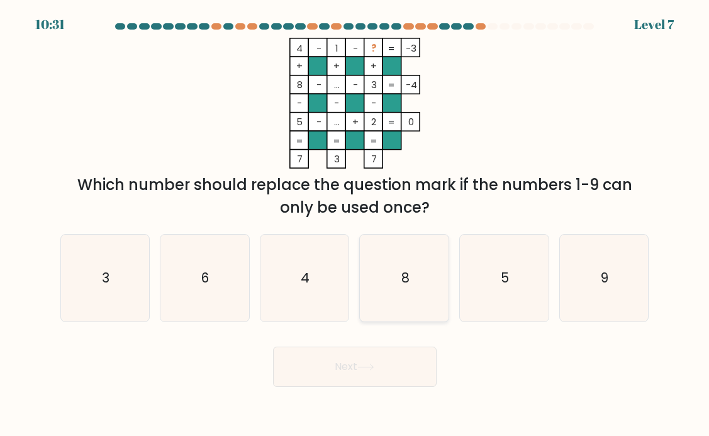
click at [412, 296] on icon "8" at bounding box center [404, 278] width 87 height 87
click at [356, 225] on input "d. 8" at bounding box center [355, 221] width 1 height 6
radio input "true"
click at [391, 371] on button "Next" at bounding box center [355, 367] width 164 height 40
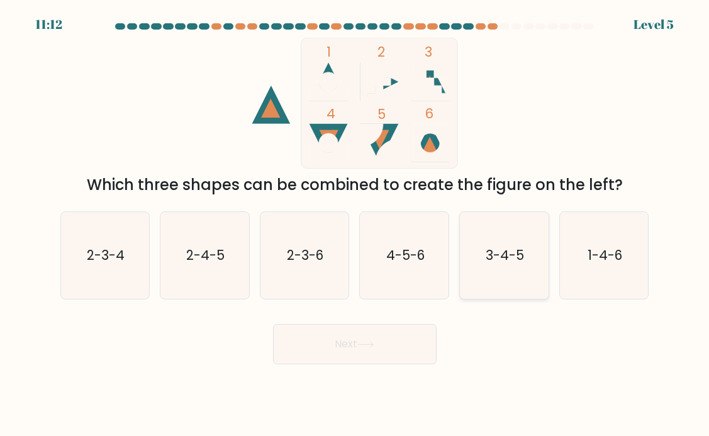
click at [529, 257] on icon "3-4-5" at bounding box center [504, 255] width 87 height 87
click at [356, 225] on input "e. 3-4-5" at bounding box center [355, 221] width 1 height 6
radio input "true"
click at [603, 276] on icon "1-4-6" at bounding box center [604, 255] width 87 height 87
click at [356, 225] on input "f. 1-4-6" at bounding box center [355, 221] width 1 height 6
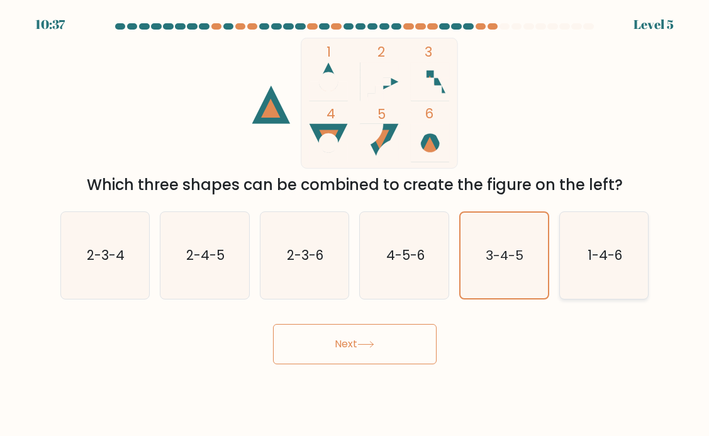
radio input "true"
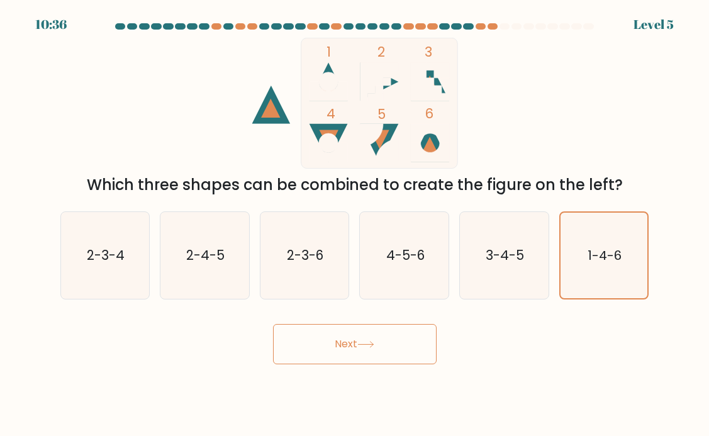
click at [346, 348] on button "Next" at bounding box center [355, 344] width 164 height 40
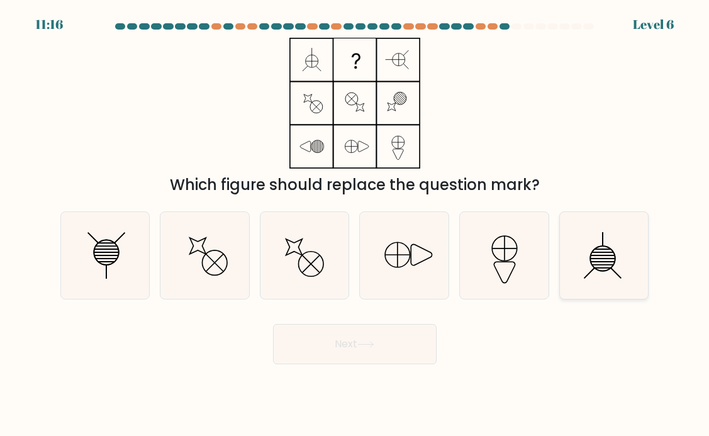
click at [591, 255] on line at bounding box center [603, 255] width 24 height 0
click at [356, 225] on input "f." at bounding box center [355, 221] width 1 height 6
radio input "true"
click at [340, 356] on button "Next" at bounding box center [355, 344] width 164 height 40
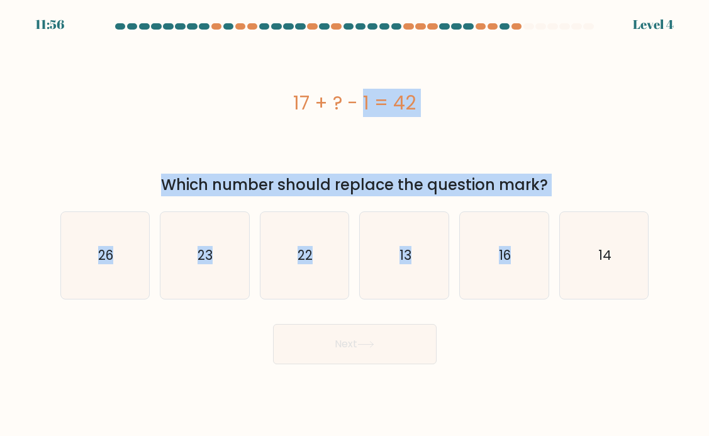
copy form "17 + ? - 1 = 42 Which number should replace the question mark? a. 26 b. 23 c. 2…"
drag, startPoint x: 291, startPoint y: 101, endPoint x: 598, endPoint y: 202, distance: 323.2
click at [598, 203] on form "a." at bounding box center [354, 193] width 709 height 341
click at [99, 262] on text "26" at bounding box center [105, 255] width 15 height 18
click at [355, 225] on input "a. 26" at bounding box center [355, 221] width 1 height 6
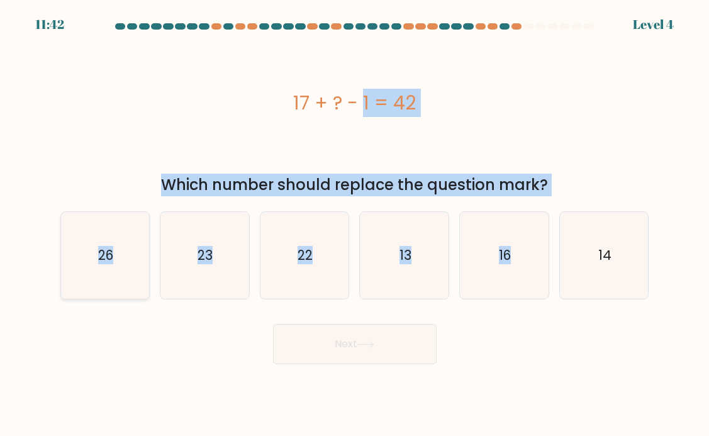
radio input "true"
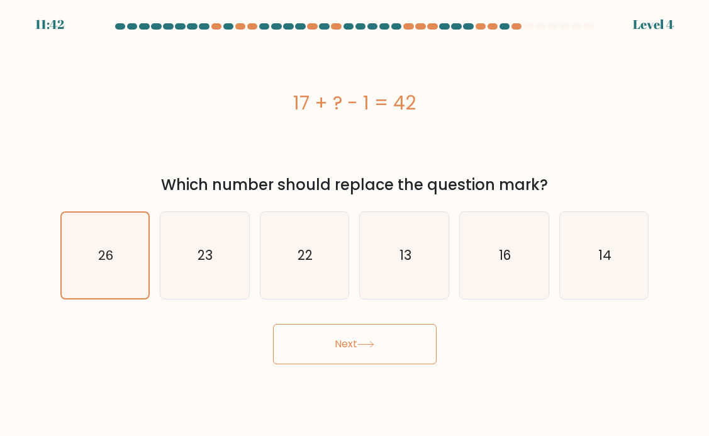
click at [305, 342] on button "Next" at bounding box center [355, 344] width 164 height 40
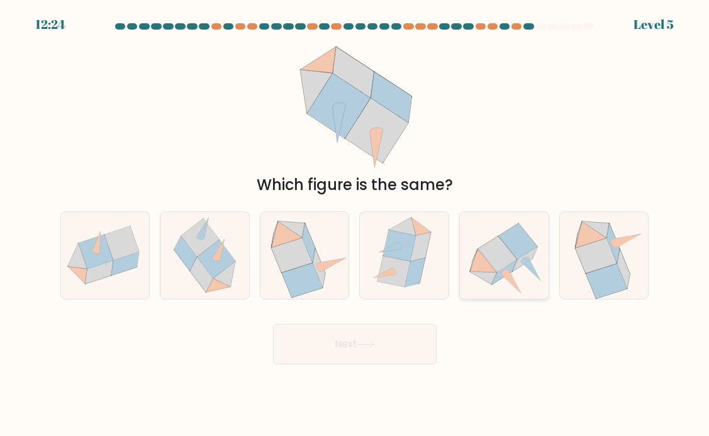
click at [517, 262] on icon at bounding box center [525, 259] width 25 height 25
click at [356, 225] on input "e." at bounding box center [355, 221] width 1 height 6
radio input "true"
click at [398, 346] on button "Next" at bounding box center [355, 344] width 164 height 40
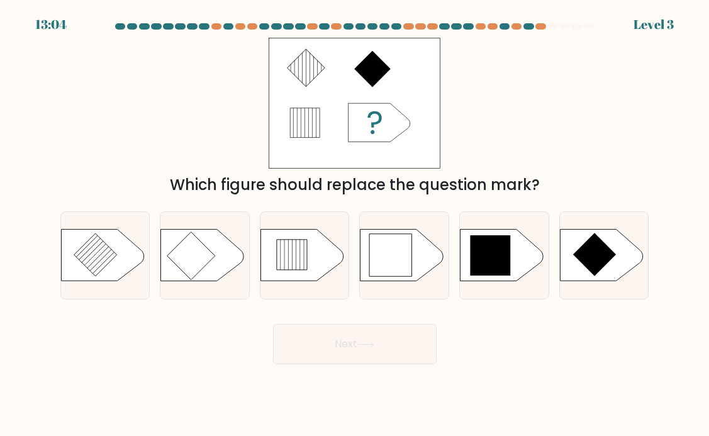
click at [357, 262] on div "d." at bounding box center [404, 255] width 100 height 88
click at [390, 298] on div at bounding box center [404, 255] width 90 height 88
click at [356, 225] on input "d." at bounding box center [355, 221] width 1 height 6
radio input "true"
click at [388, 335] on button "Next" at bounding box center [355, 344] width 164 height 40
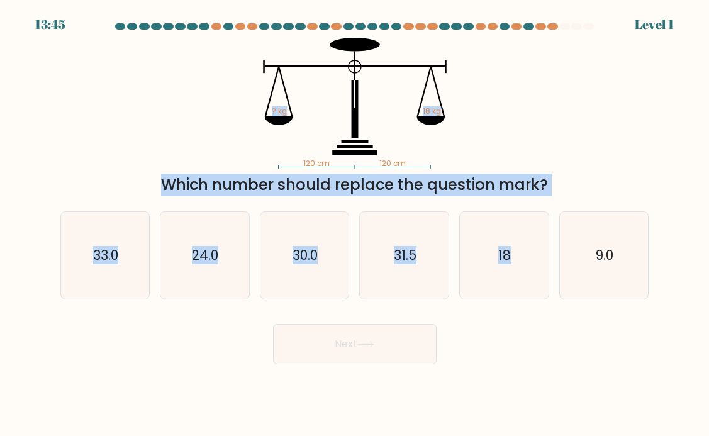
drag, startPoint x: 201, startPoint y: 50, endPoint x: 551, endPoint y: 211, distance: 385.4
click at [551, 211] on form at bounding box center [354, 193] width 709 height 341
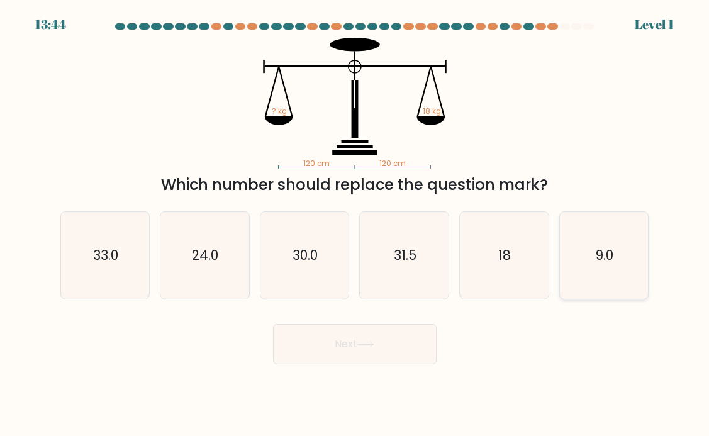
click at [592, 252] on icon "9.0" at bounding box center [604, 255] width 87 height 87
click at [356, 225] on input "f. 9.0" at bounding box center [355, 221] width 1 height 6
radio input "true"
click at [386, 359] on button "Next" at bounding box center [355, 344] width 164 height 40
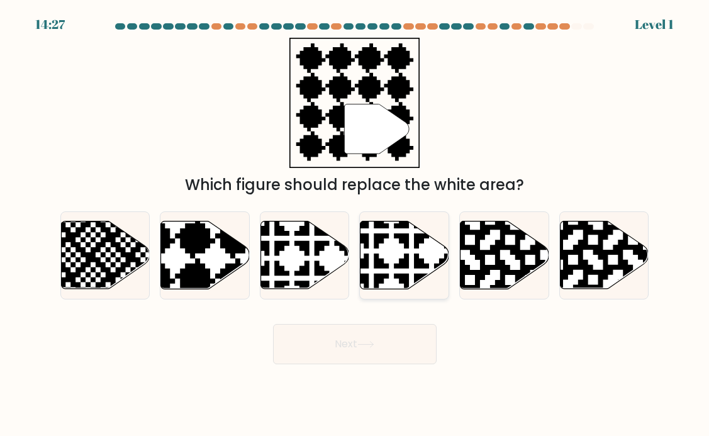
click at [406, 234] on icon at bounding box center [431, 290] width 155 height 155
click at [356, 225] on input "d." at bounding box center [355, 221] width 1 height 6
radio input "true"
click at [195, 276] on icon at bounding box center [175, 218] width 160 height 160
click at [355, 225] on input "b." at bounding box center [355, 221] width 1 height 6
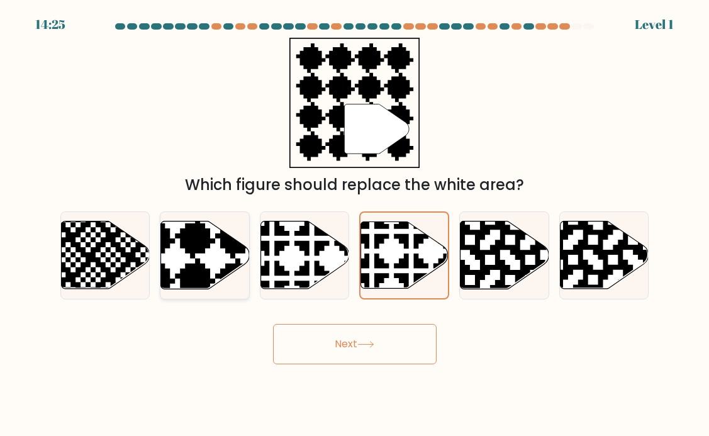
radio input "true"
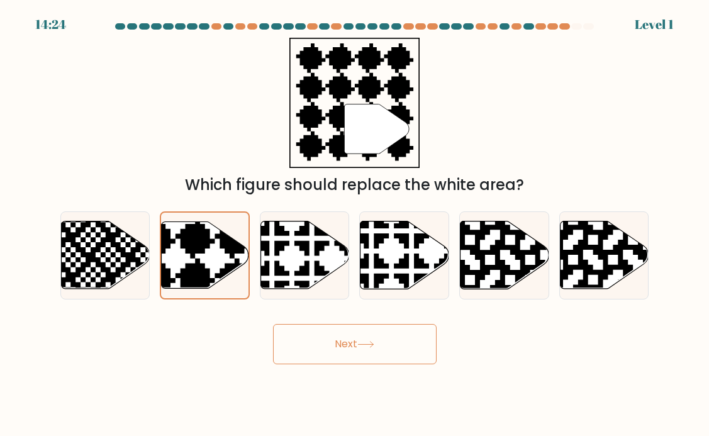
click at [381, 334] on button "Next" at bounding box center [355, 344] width 164 height 40
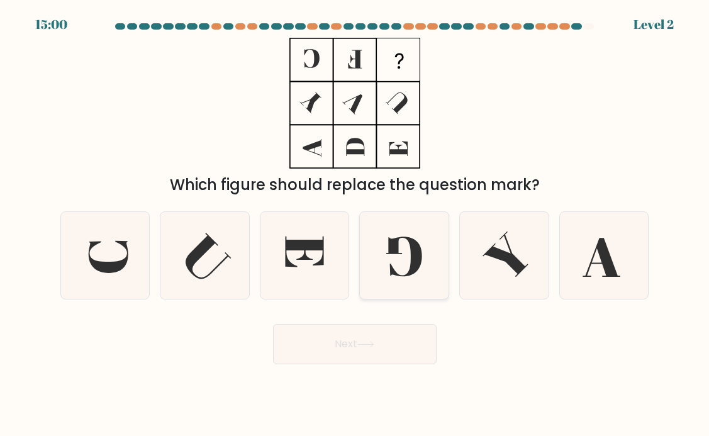
click at [401, 260] on icon at bounding box center [404, 255] width 87 height 87
click at [356, 225] on input "d." at bounding box center [355, 221] width 1 height 6
radio input "true"
click at [379, 334] on button "Next" at bounding box center [355, 344] width 164 height 40
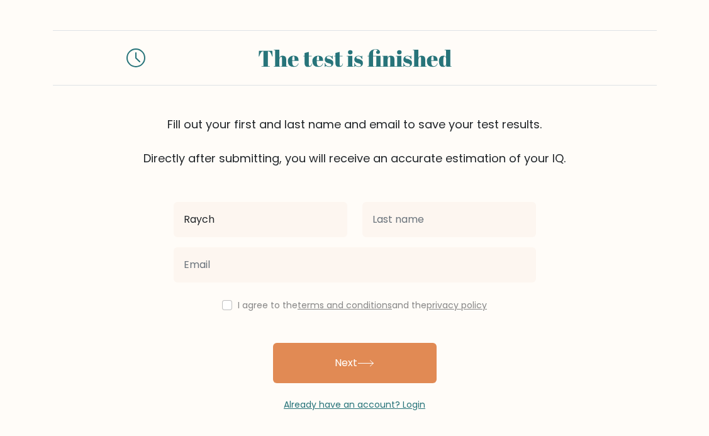
type input "Raychie"
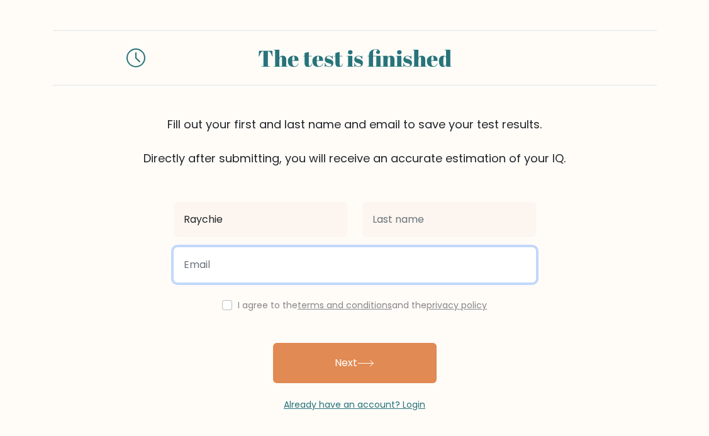
click at [408, 251] on input "email" at bounding box center [355, 264] width 362 height 35
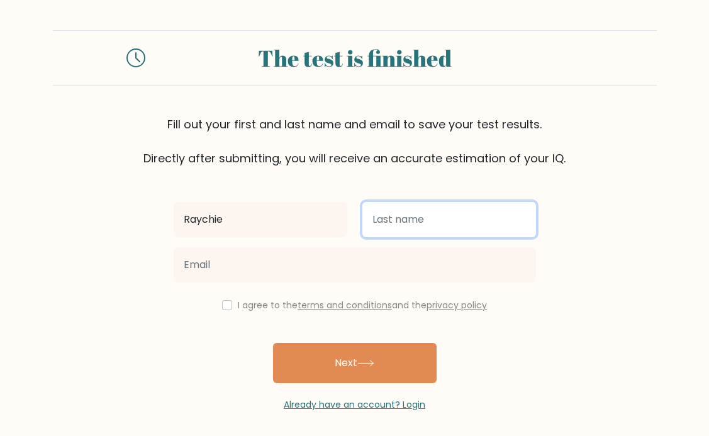
click at [408, 225] on input "text" at bounding box center [449, 219] width 174 height 35
type input "Nonong"
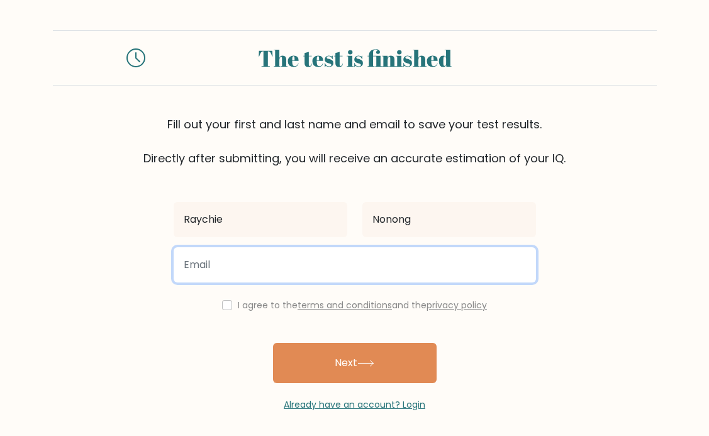
click at [337, 257] on input "email" at bounding box center [355, 264] width 362 height 35
type input "[EMAIL_ADDRESS][DOMAIN_NAME]"
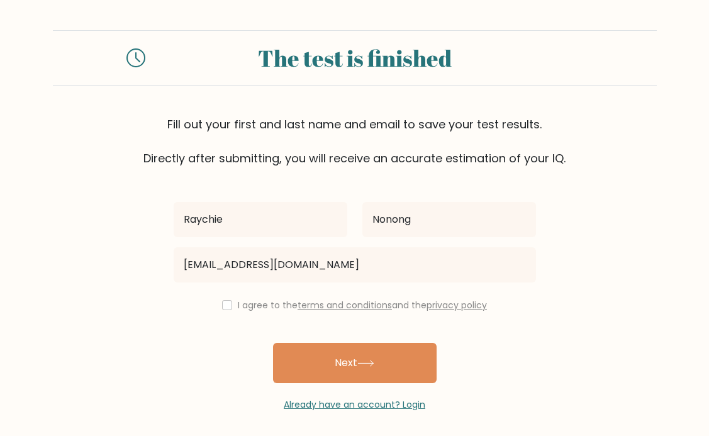
click at [229, 306] on div "I agree to the terms and conditions and the privacy policy" at bounding box center [355, 305] width 378 height 15
click at [222, 303] on input "checkbox" at bounding box center [227, 305] width 10 height 10
checkbox input "true"
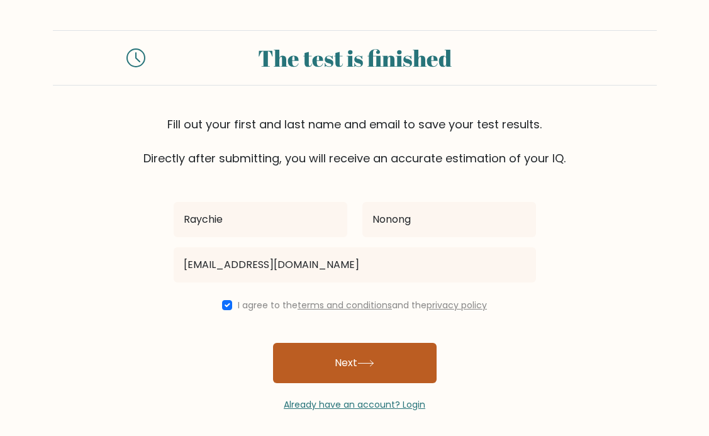
click at [291, 354] on button "Next" at bounding box center [355, 363] width 164 height 40
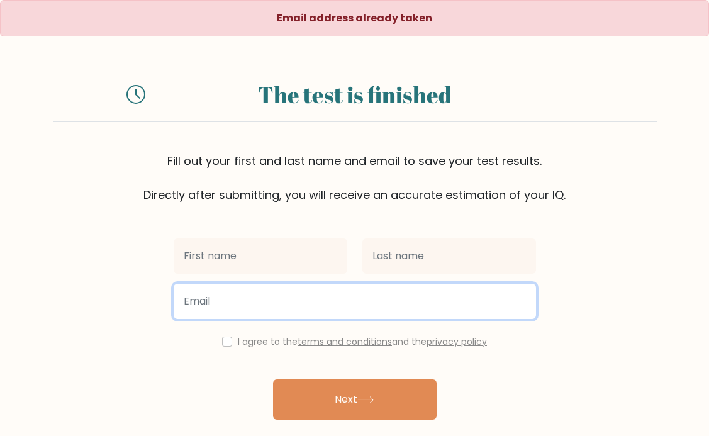
click at [291, 303] on input "email" at bounding box center [355, 301] width 362 height 35
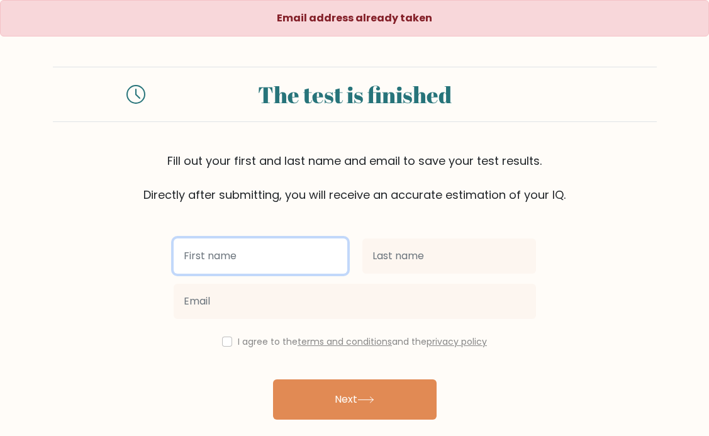
click at [213, 262] on input "text" at bounding box center [261, 255] width 174 height 35
type input "Raychie"
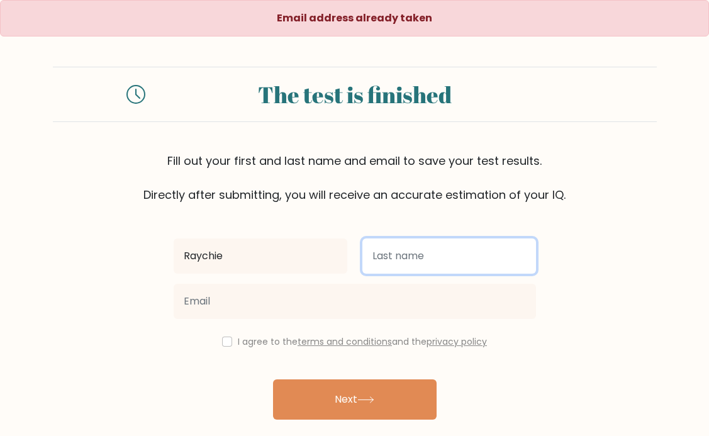
click at [418, 261] on input "text" at bounding box center [449, 255] width 174 height 35
type input "Nonong"
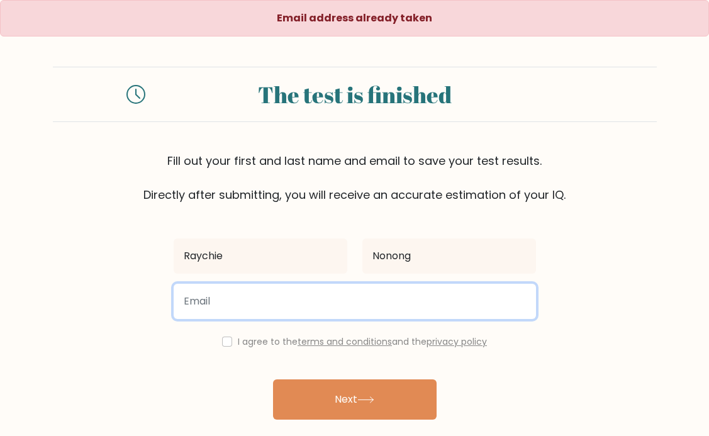
click at [366, 313] on input "email" at bounding box center [355, 301] width 362 height 35
type input "r"
type input "nraychie@gmail.com"
click at [273, 379] on button "Next" at bounding box center [355, 399] width 164 height 40
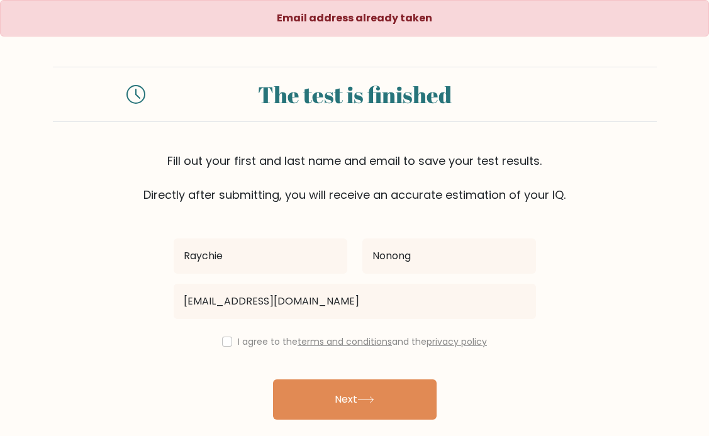
click at [220, 336] on div "I agree to the terms and conditions and the privacy policy" at bounding box center [355, 341] width 378 height 15
click at [222, 340] on input "checkbox" at bounding box center [227, 342] width 10 height 10
checkbox input "true"
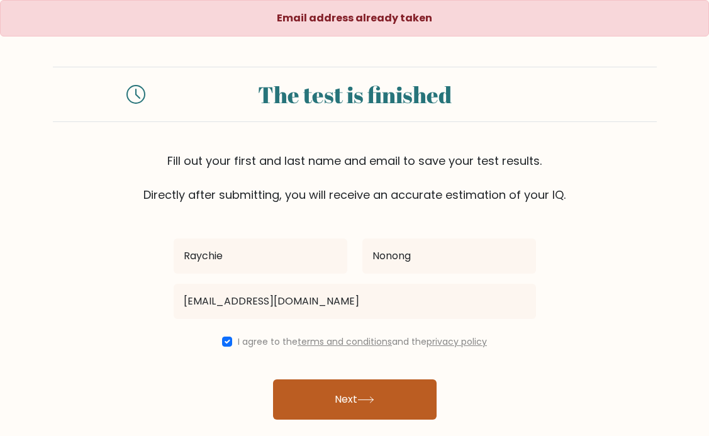
click at [316, 390] on button "Next" at bounding box center [355, 399] width 164 height 40
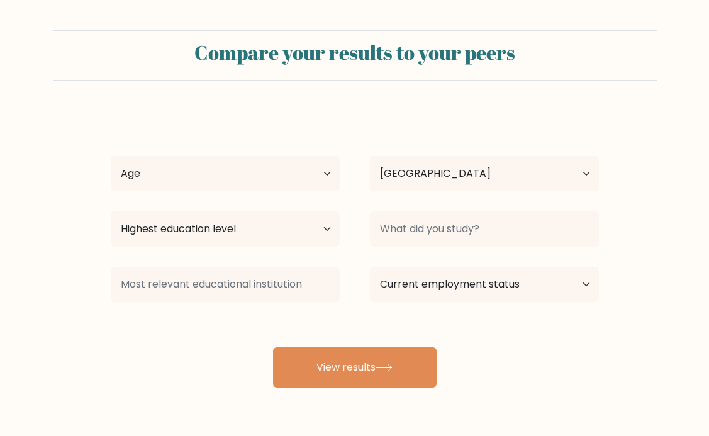
select select "PH"
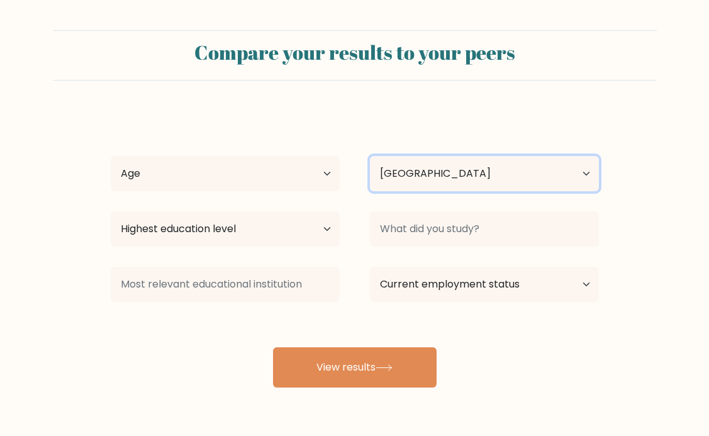
click at [474, 171] on select "Country [GEOGRAPHIC_DATA] [GEOGRAPHIC_DATA] [GEOGRAPHIC_DATA] [US_STATE] [GEOGR…" at bounding box center [484, 173] width 229 height 35
click at [370, 156] on select "Country [GEOGRAPHIC_DATA] [GEOGRAPHIC_DATA] [GEOGRAPHIC_DATA] [US_STATE] [GEOGR…" at bounding box center [484, 173] width 229 height 35
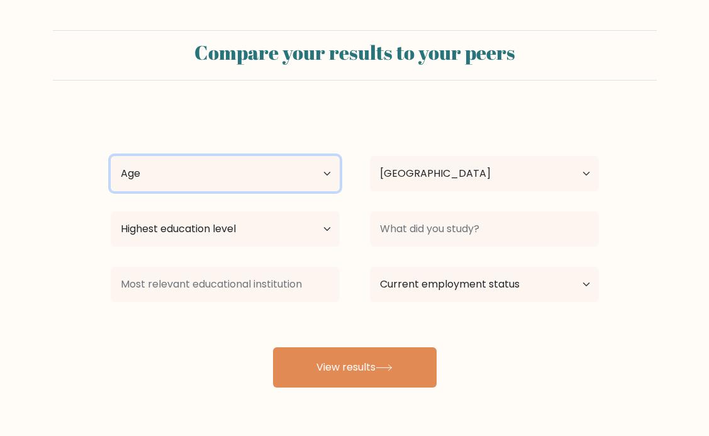
click at [280, 183] on select "Age Under [DEMOGRAPHIC_DATA] [DEMOGRAPHIC_DATA] [DEMOGRAPHIC_DATA] [DEMOGRAPHIC…" at bounding box center [225, 173] width 229 height 35
select select "25_34"
click at [111, 156] on select "Age Under [DEMOGRAPHIC_DATA] [DEMOGRAPHIC_DATA] [DEMOGRAPHIC_DATA] [DEMOGRAPHIC…" at bounding box center [225, 173] width 229 height 35
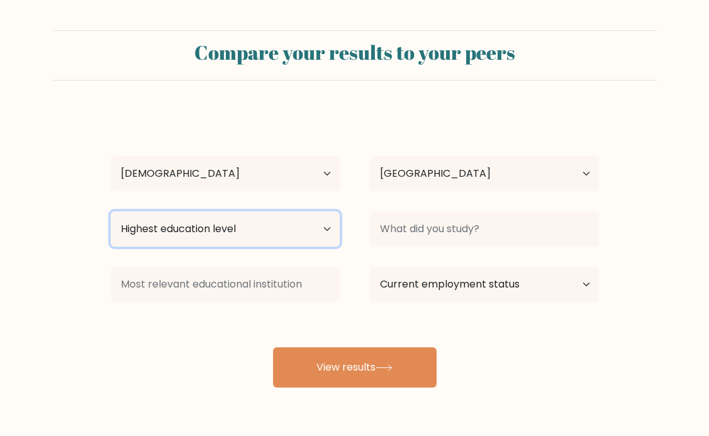
click at [290, 234] on select "Highest education level No schooling Primary Lower Secondary Upper Secondary Oc…" at bounding box center [225, 228] width 229 height 35
select select "bachelors_degree"
click at [111, 211] on select "Highest education level No schooling Primary Lower Secondary Upper Secondary Oc…" at bounding box center [225, 228] width 229 height 35
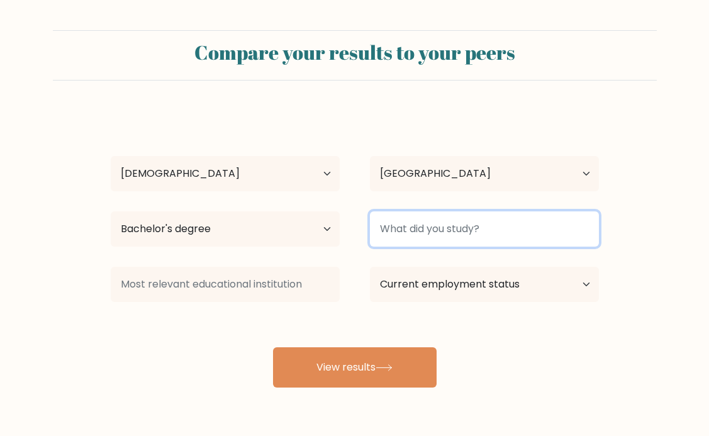
click at [420, 223] on input at bounding box center [484, 228] width 229 height 35
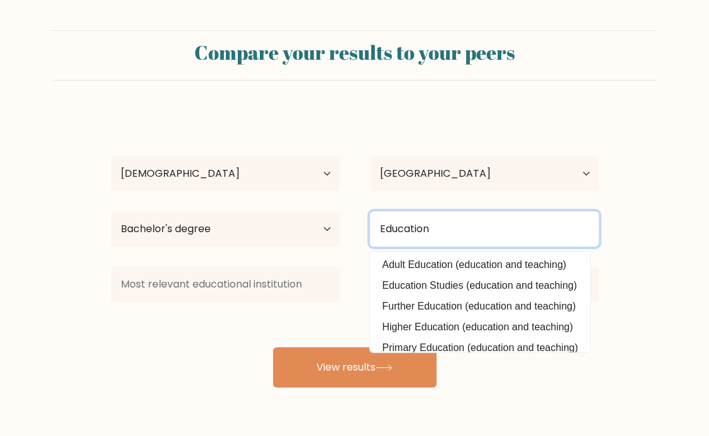
type input "Education"
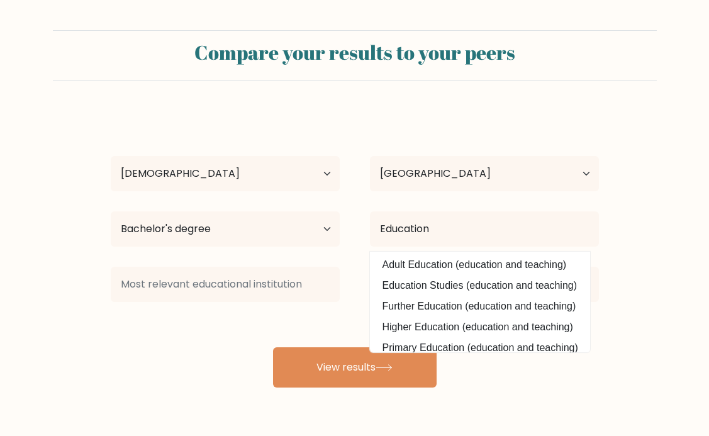
click at [420, 285] on div "[PERSON_NAME] Age Under [DEMOGRAPHIC_DATA] [DEMOGRAPHIC_DATA] [DEMOGRAPHIC_DATA…" at bounding box center [354, 249] width 503 height 277
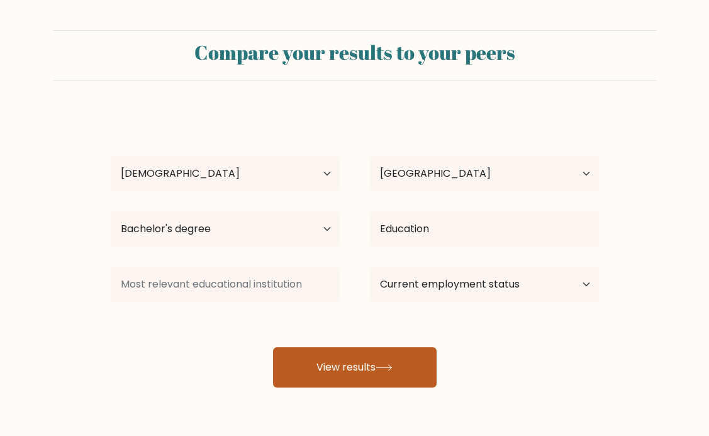
click at [355, 350] on button "View results" at bounding box center [355, 367] width 164 height 40
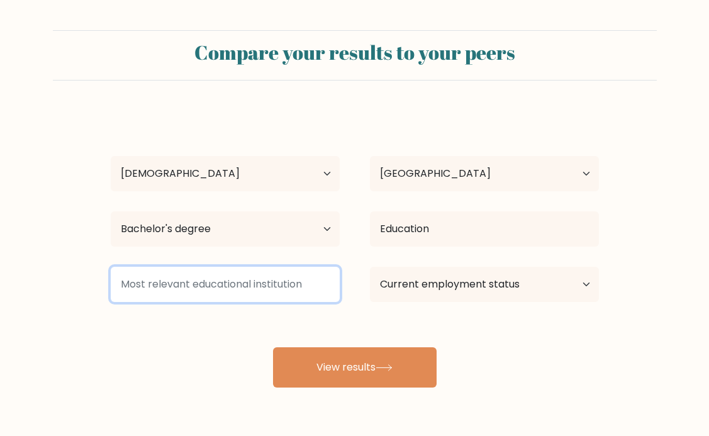
click at [279, 286] on input at bounding box center [225, 284] width 229 height 35
type input "N"
type input "D"
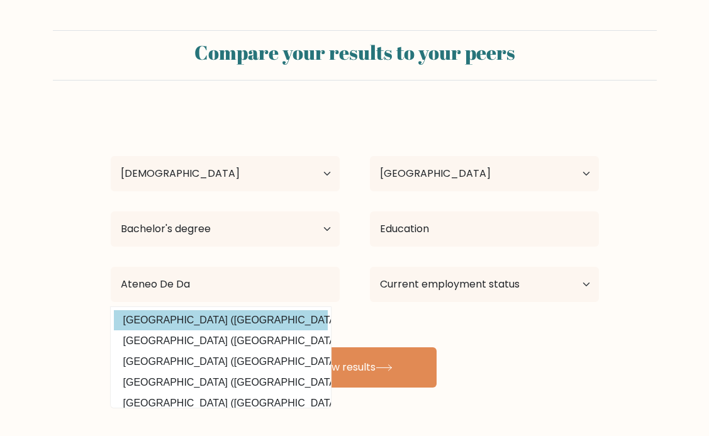
click at [253, 320] on div "[PERSON_NAME] Age Under [DEMOGRAPHIC_DATA] [DEMOGRAPHIC_DATA] [DEMOGRAPHIC_DATA…" at bounding box center [354, 249] width 503 height 277
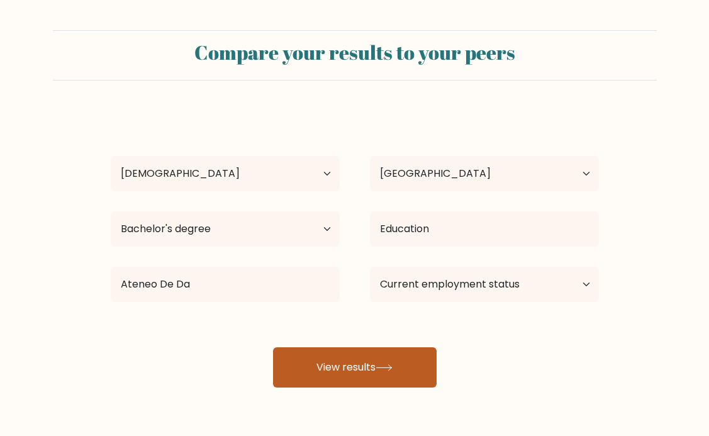
click at [361, 374] on button "View results" at bounding box center [355, 367] width 164 height 40
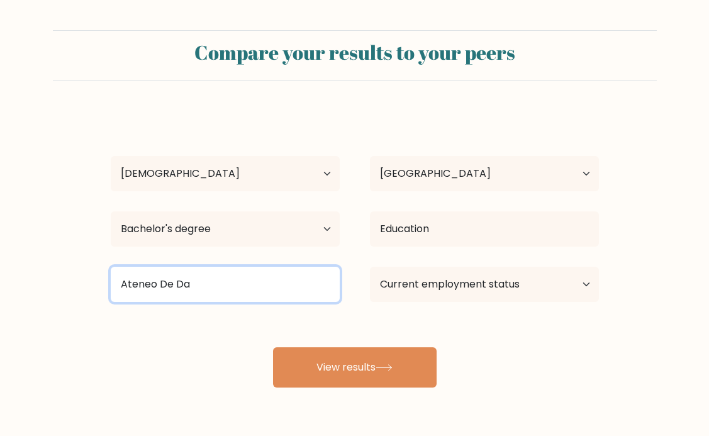
click at [281, 291] on input "Ateneo De Da" at bounding box center [225, 284] width 229 height 35
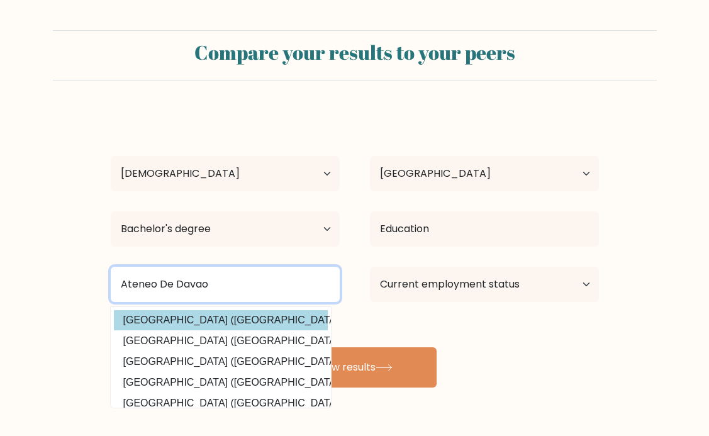
type input "Ateneo De Davao"
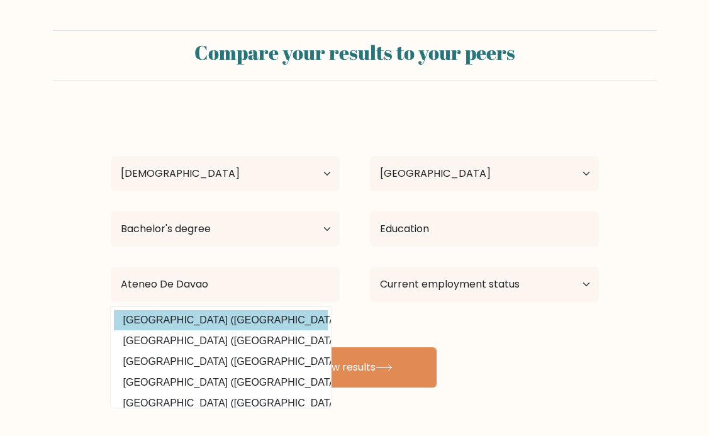
click at [243, 323] on div "[PERSON_NAME] Age Under [DEMOGRAPHIC_DATA] [DEMOGRAPHIC_DATA] [DEMOGRAPHIC_DATA…" at bounding box center [354, 249] width 503 height 277
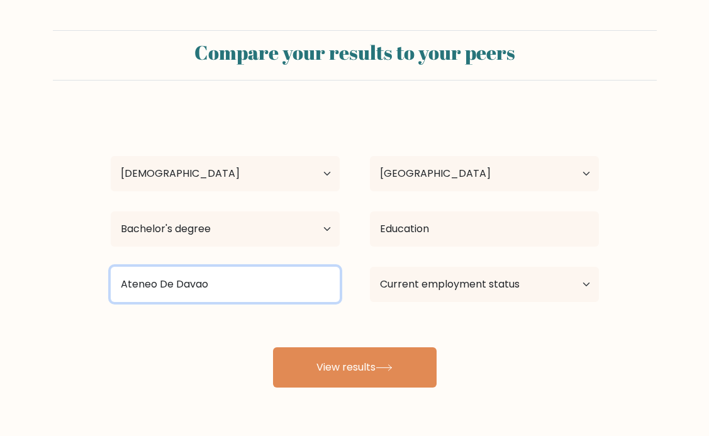
click at [269, 272] on input "Ateneo De Davao" at bounding box center [225, 284] width 229 height 35
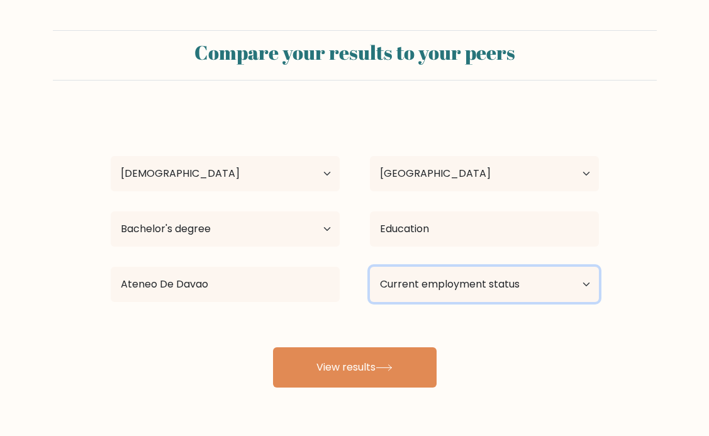
click at [473, 293] on select "Current employment status Employed Student Retired Other / prefer not to answer" at bounding box center [484, 284] width 229 height 35
click at [370, 267] on select "Current employment status Employed Student Retired Other / prefer not to answer" at bounding box center [484, 284] width 229 height 35
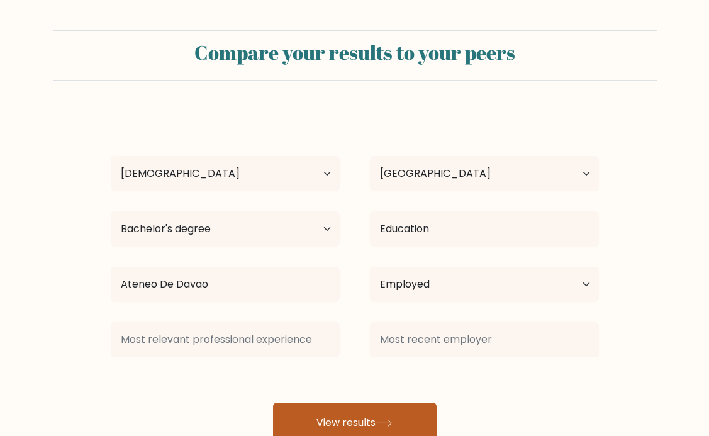
click at [362, 354] on div "[PERSON_NAME] Age Under [DEMOGRAPHIC_DATA] [DEMOGRAPHIC_DATA] [DEMOGRAPHIC_DATA…" at bounding box center [354, 277] width 503 height 332
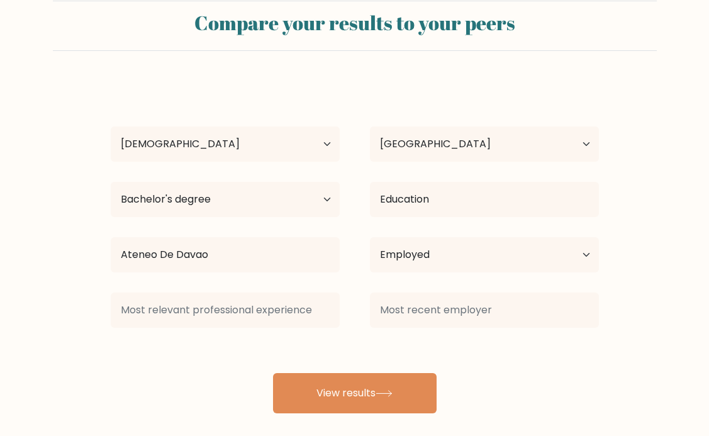
scroll to position [36, 0]
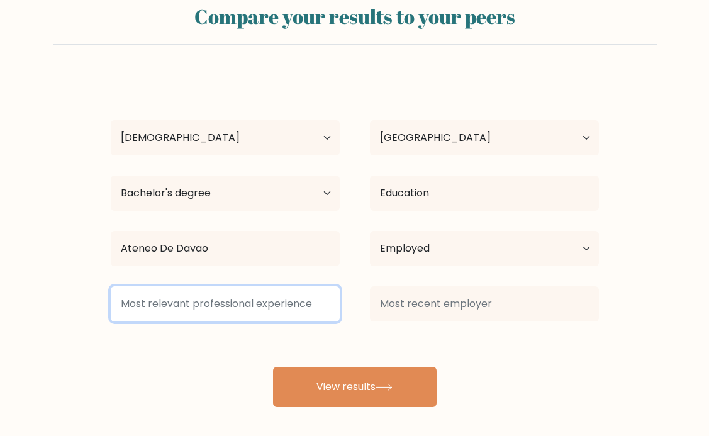
click at [317, 309] on input at bounding box center [225, 303] width 229 height 35
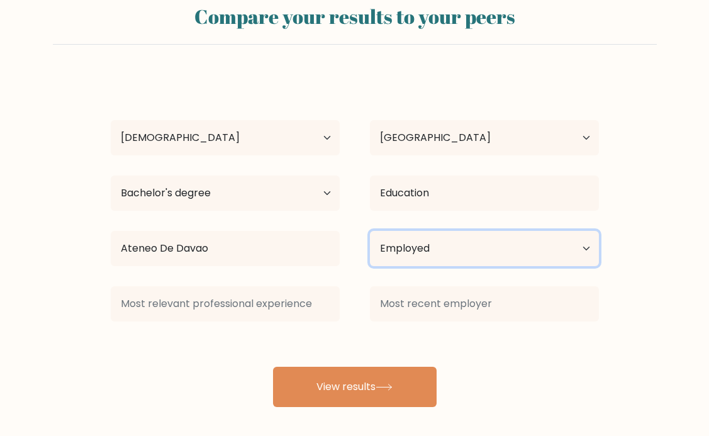
click at [491, 252] on select "Current employment status Employed Student Retired Other / prefer not to answer" at bounding box center [484, 248] width 229 height 35
select select "student"
click at [370, 231] on select "Current employment status Employed Student Retired Other / prefer not to answer" at bounding box center [484, 248] width 229 height 35
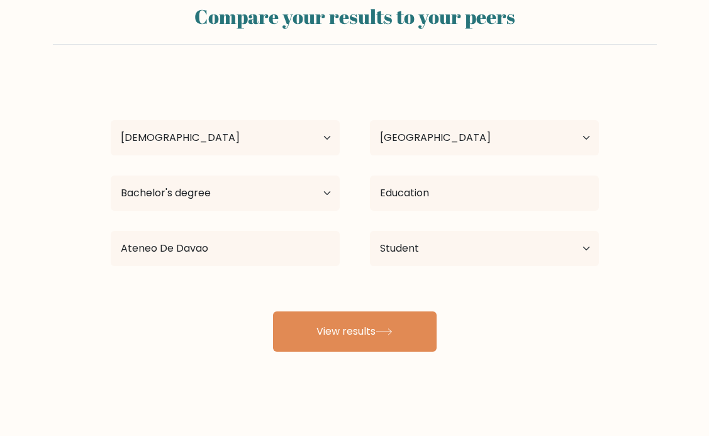
click at [393, 388] on div "Compare your results to your peers [PERSON_NAME] Age Under [DEMOGRAPHIC_DATA] […" at bounding box center [354, 202] width 709 height 477
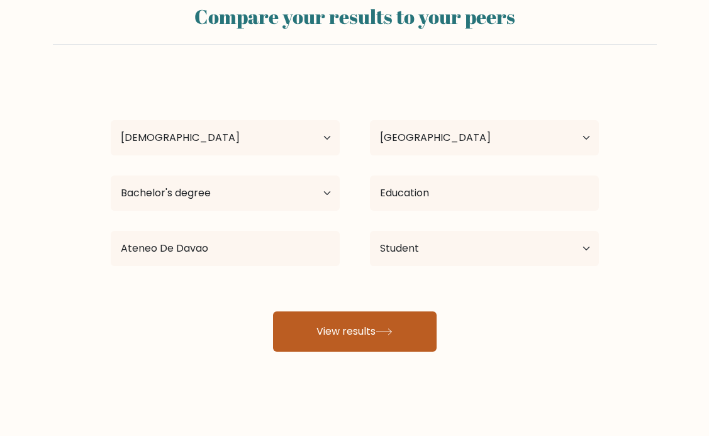
click at [391, 332] on icon at bounding box center [383, 332] width 15 height 6
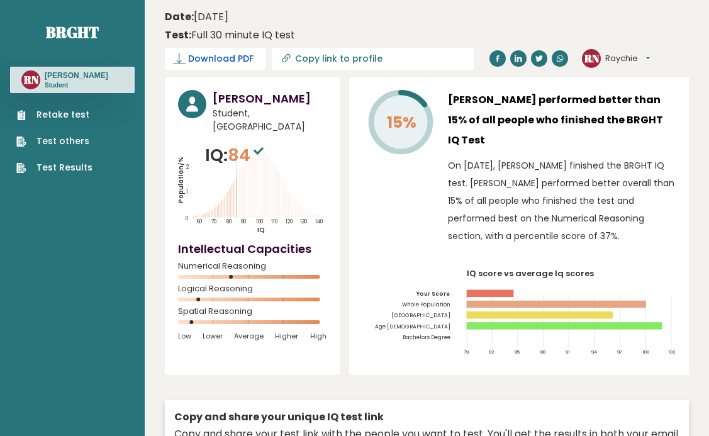
click at [233, 51] on link "Download PDF" at bounding box center [215, 59] width 101 height 22
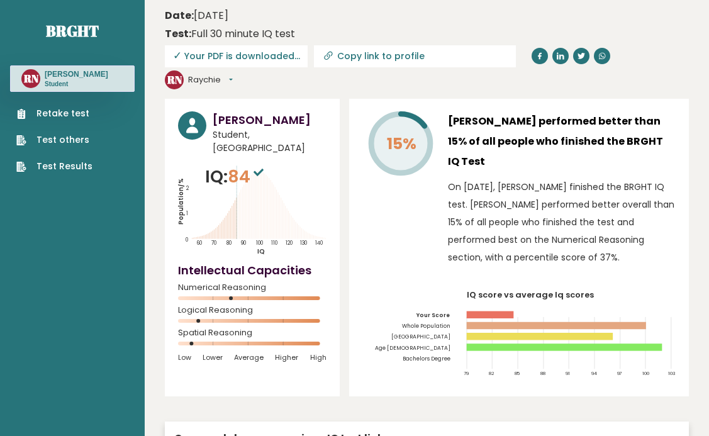
scroll to position [2, 0]
